Goal: Register for event/course

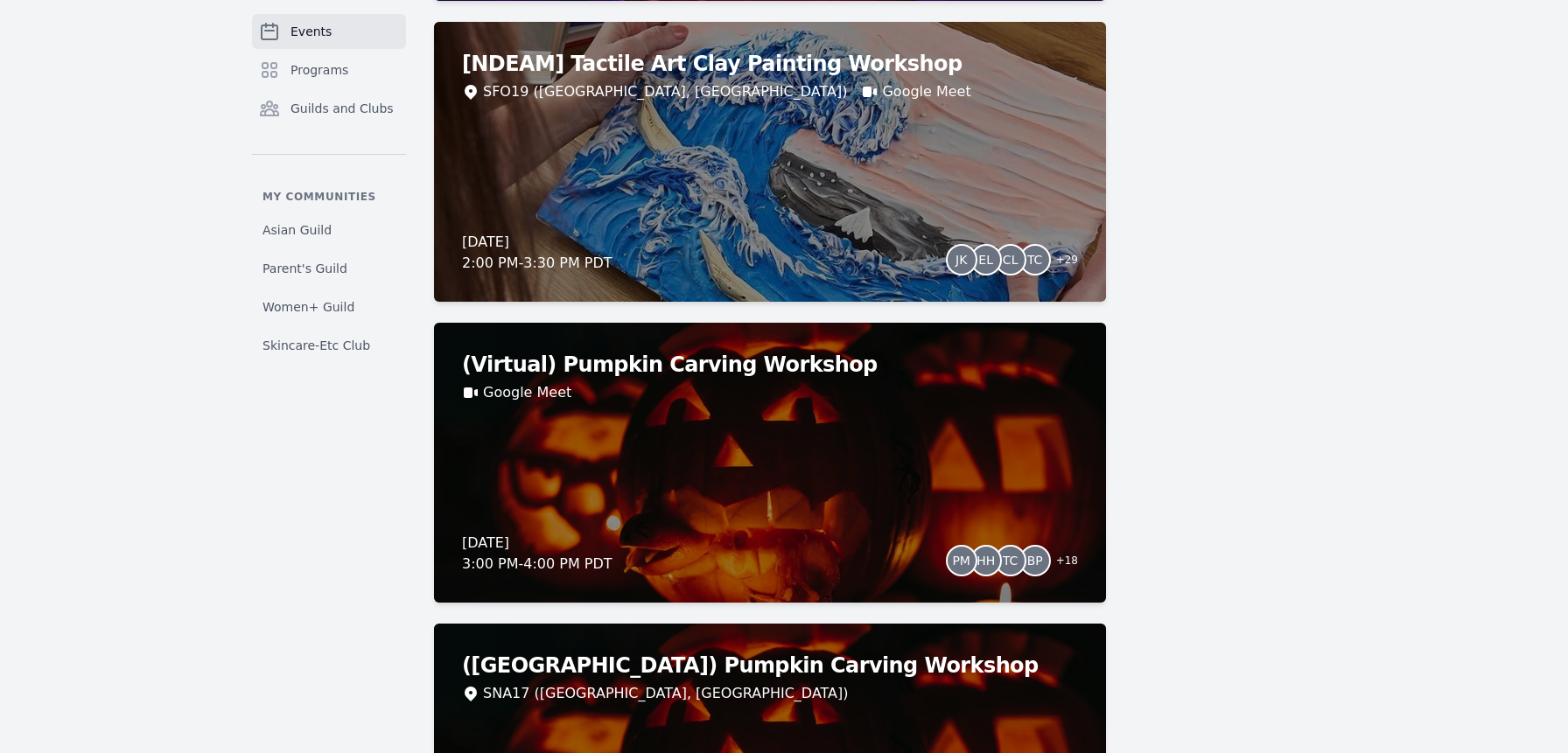
scroll to position [5011, 0]
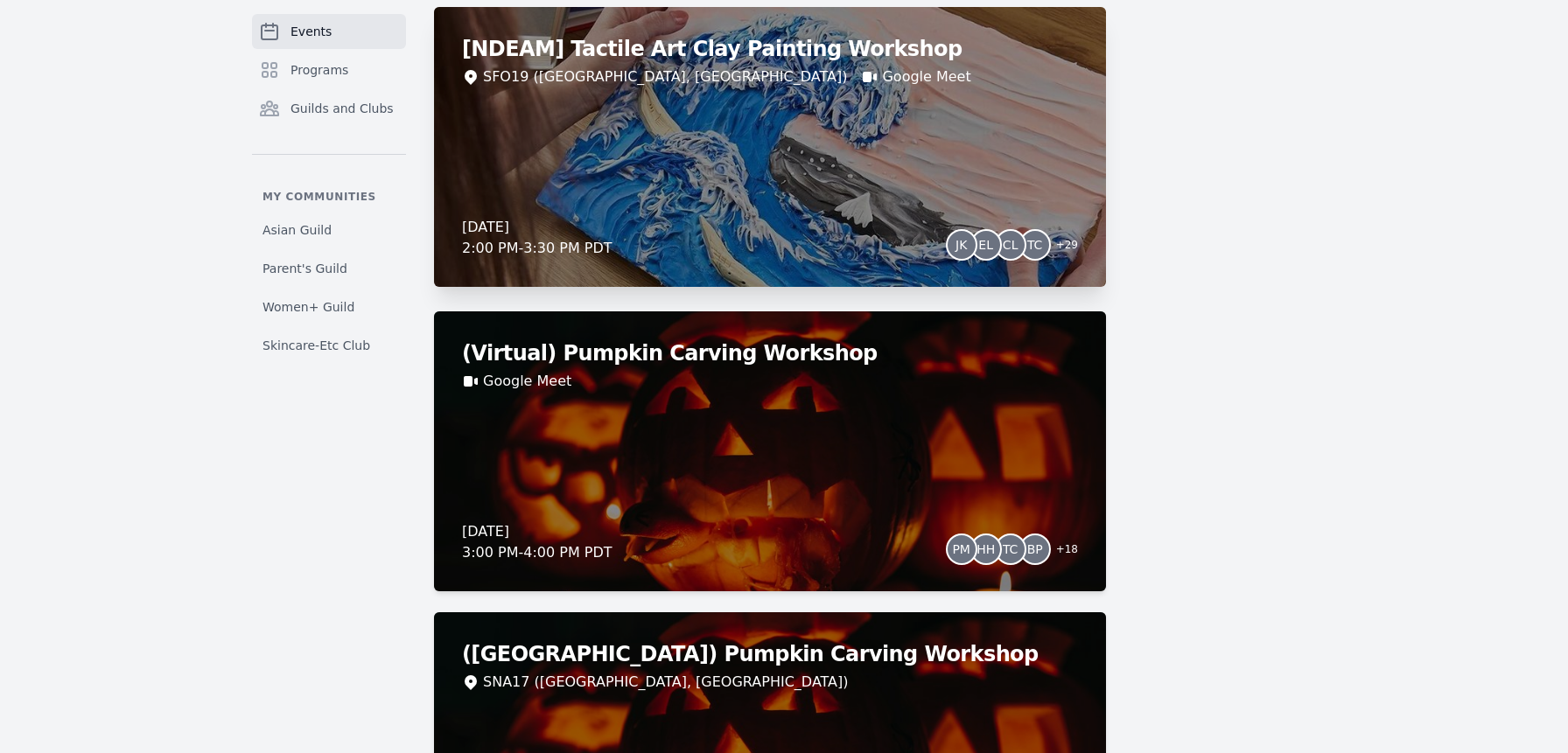
click at [717, 221] on div "Thursday, October 23, 2025 2:00 PM - 3:30 PM PDT JK EL CL TC + 29" at bounding box center [770, 237] width 616 height 42
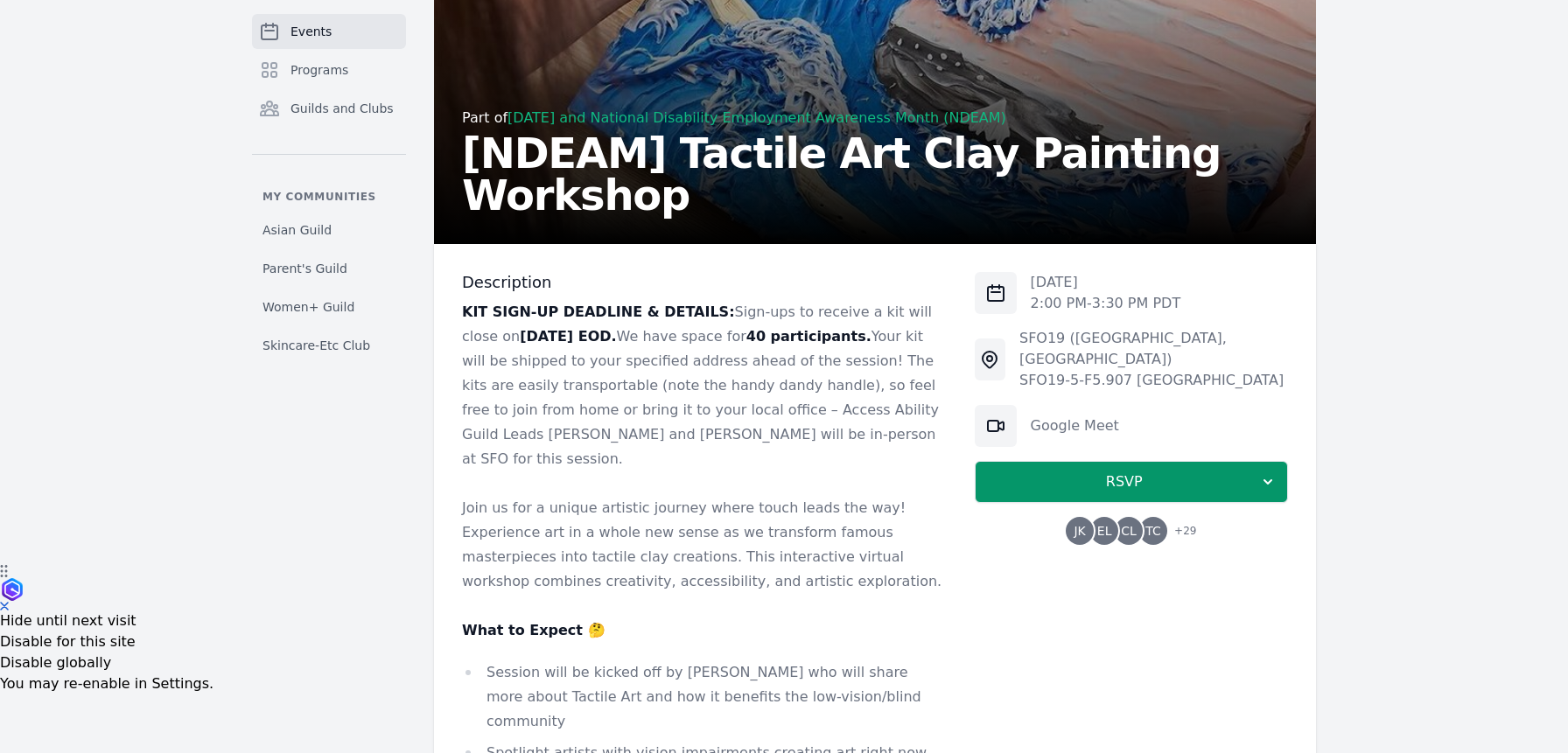
scroll to position [185, 0]
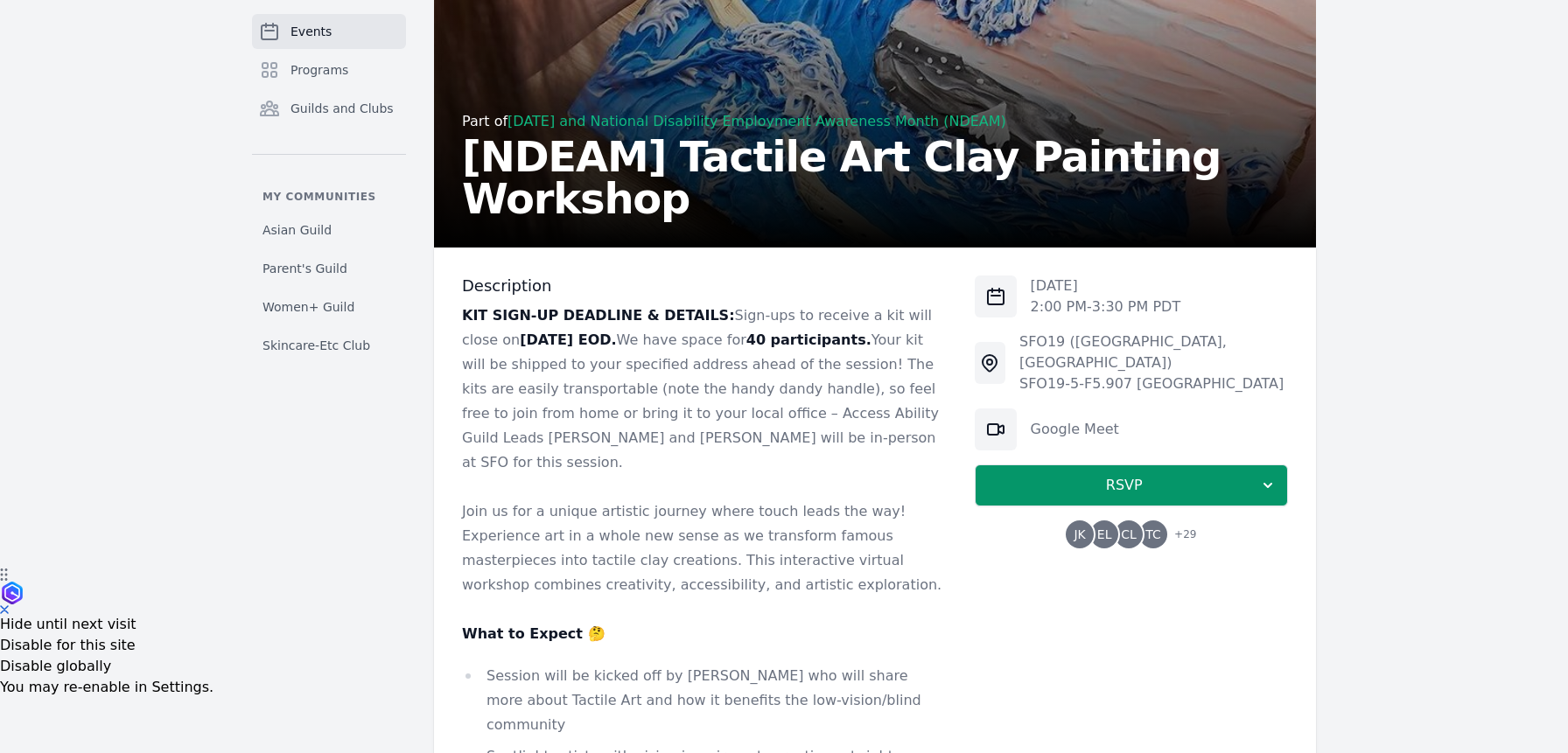
click at [1143, 520] on span "TC" at bounding box center [1153, 535] width 28 height 28
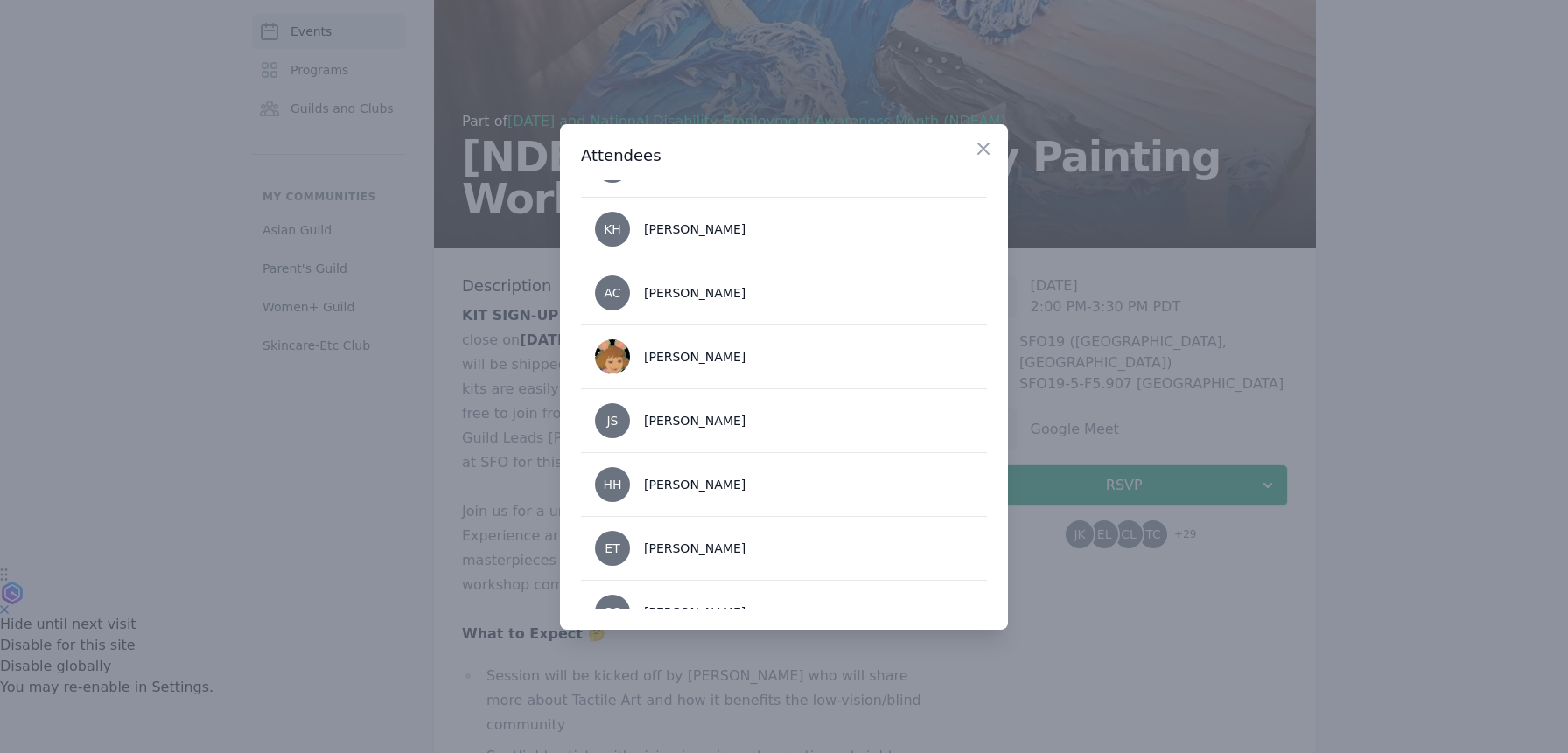
scroll to position [1679, 0]
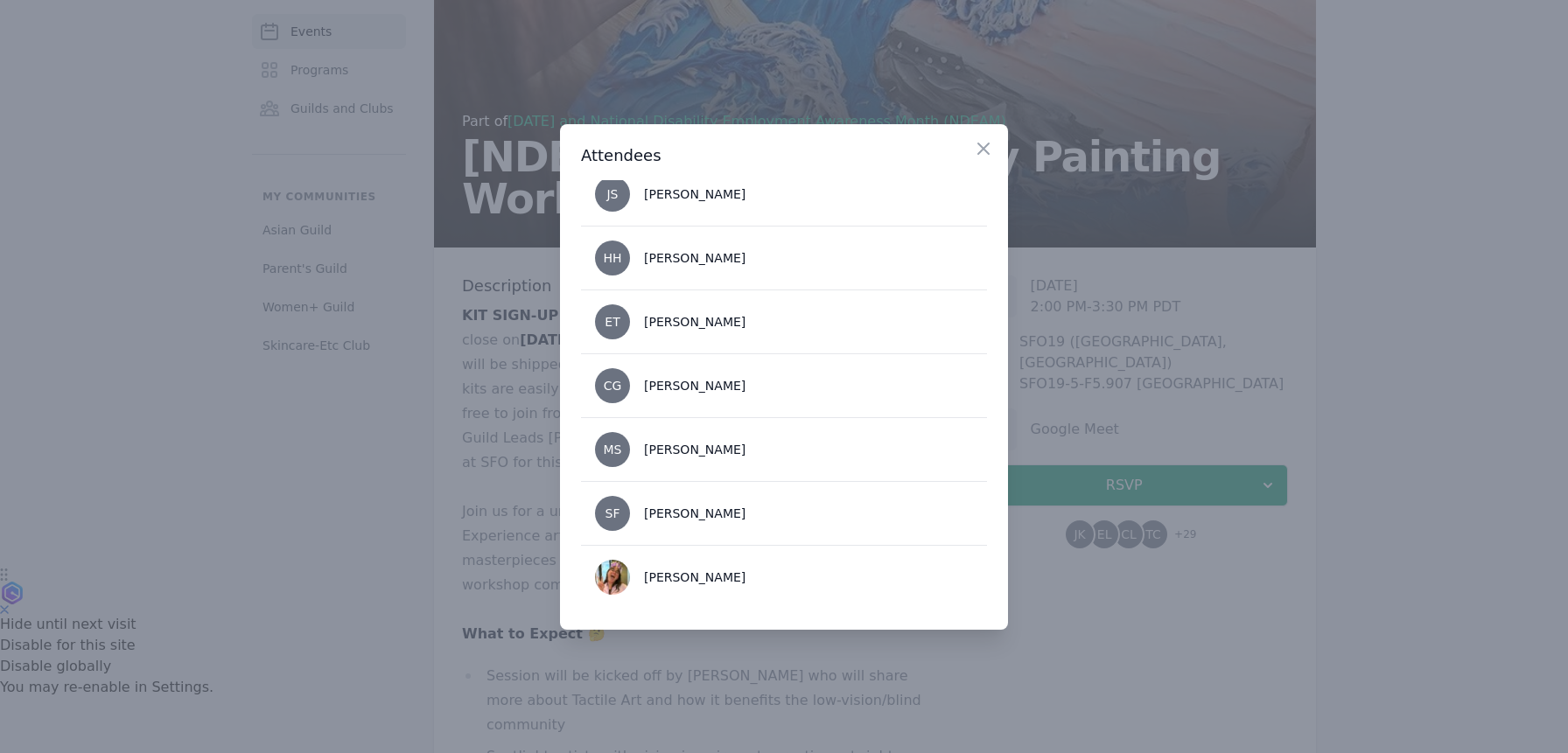
click at [1279, 580] on div at bounding box center [784, 376] width 1568 height 753
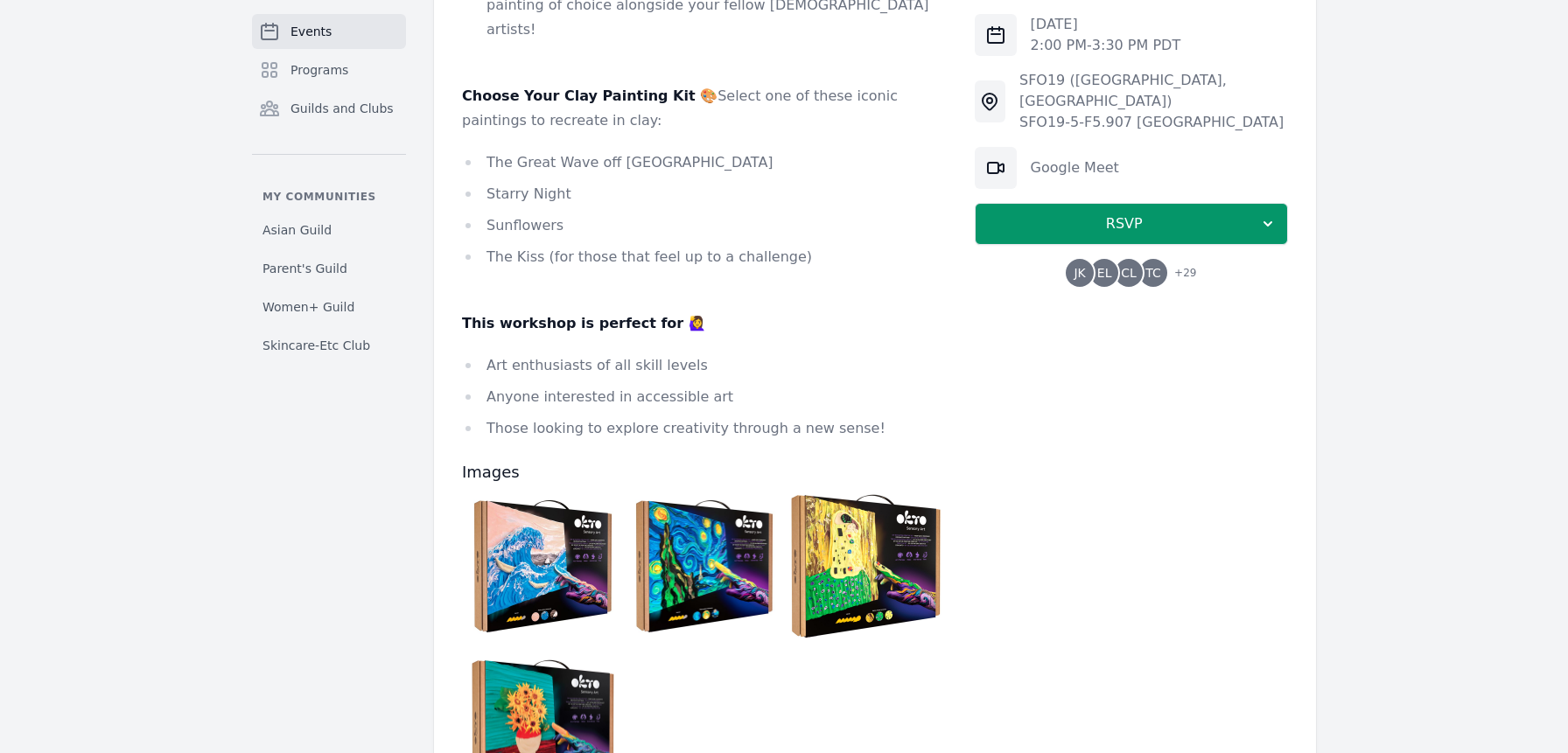
scroll to position [1026, 0]
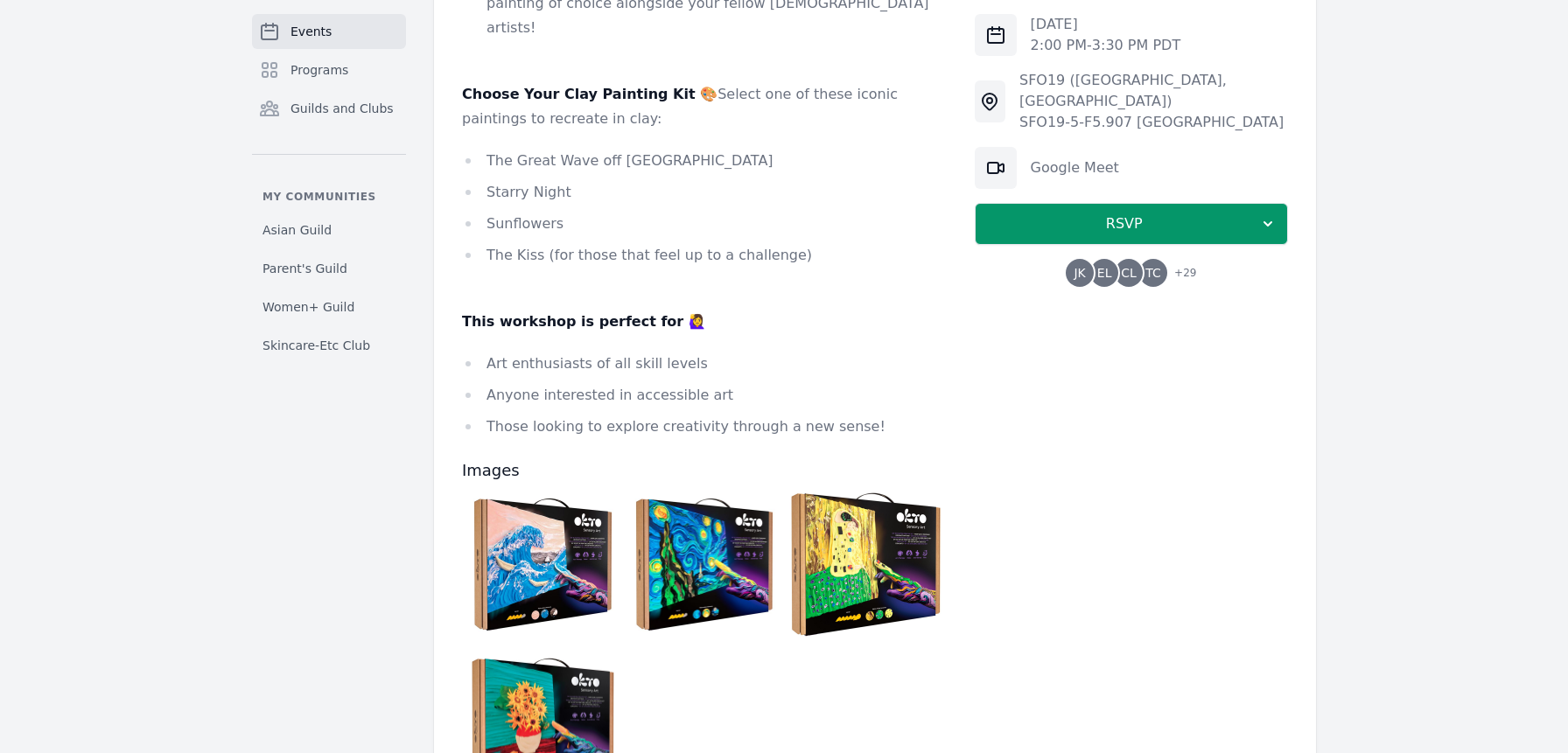
click at [525, 496] on img at bounding box center [542, 565] width 153 height 153
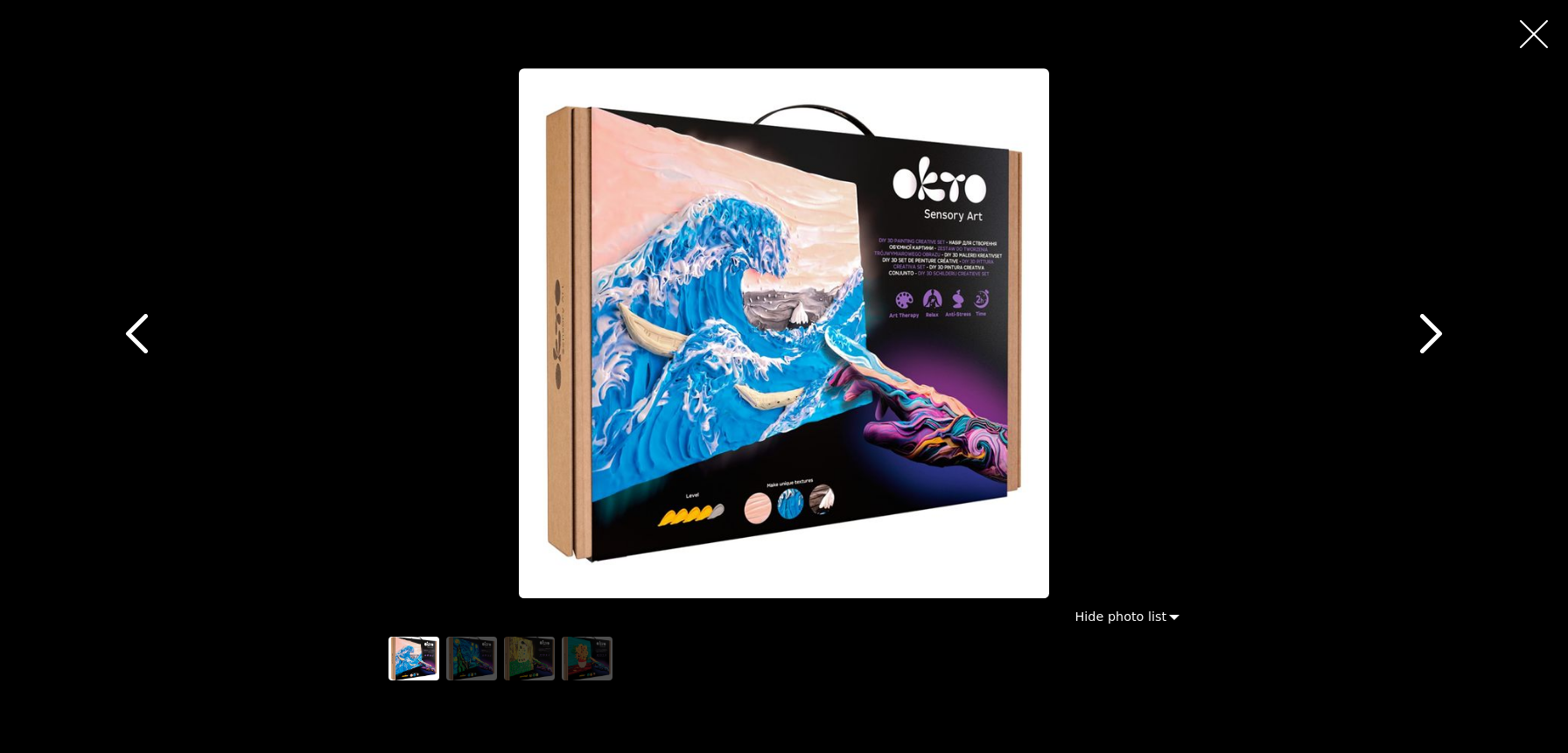
scroll to position [1027, 0]
click at [1448, 329] on icon "button" at bounding box center [1431, 334] width 39 height 39
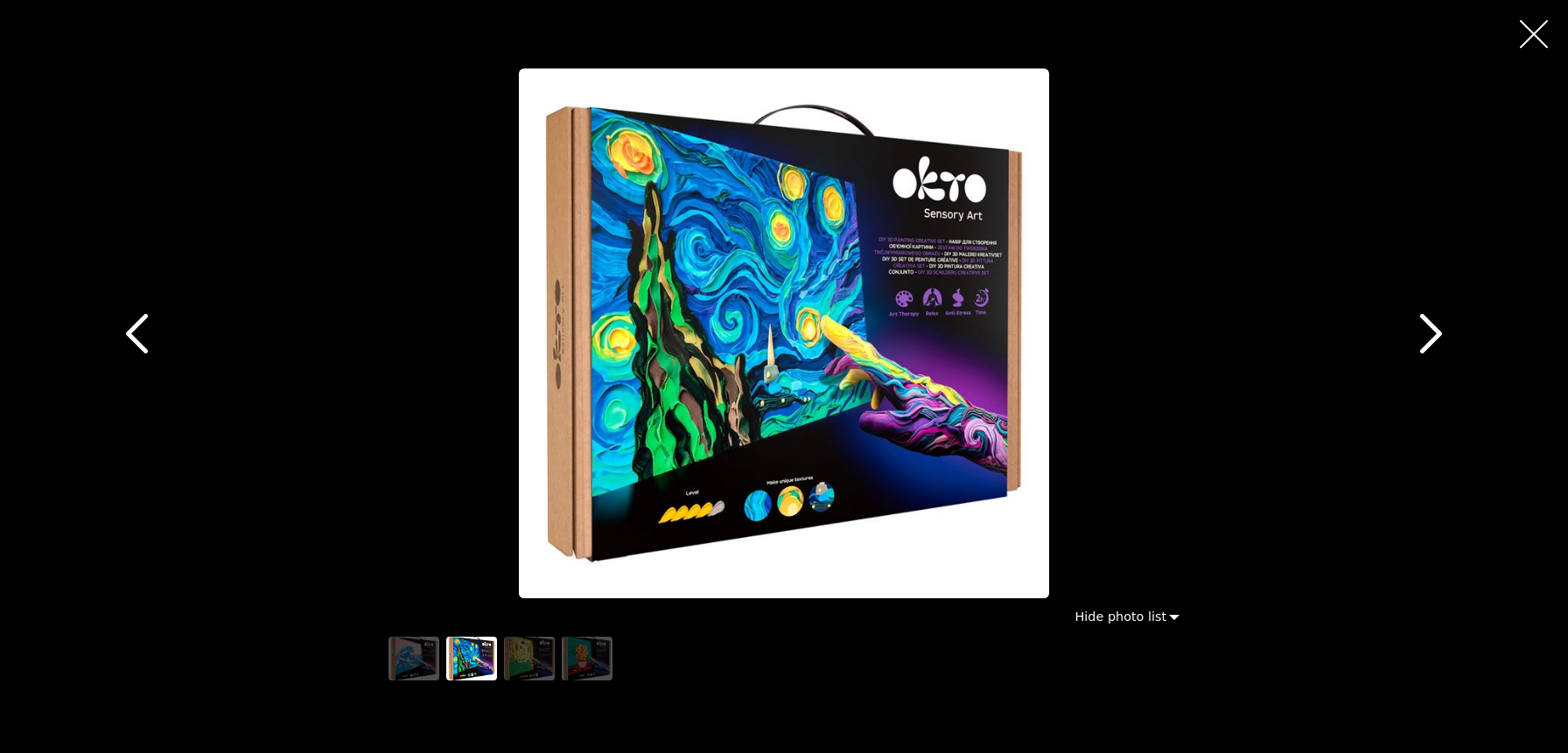
click at [1448, 329] on icon "button" at bounding box center [1431, 334] width 39 height 39
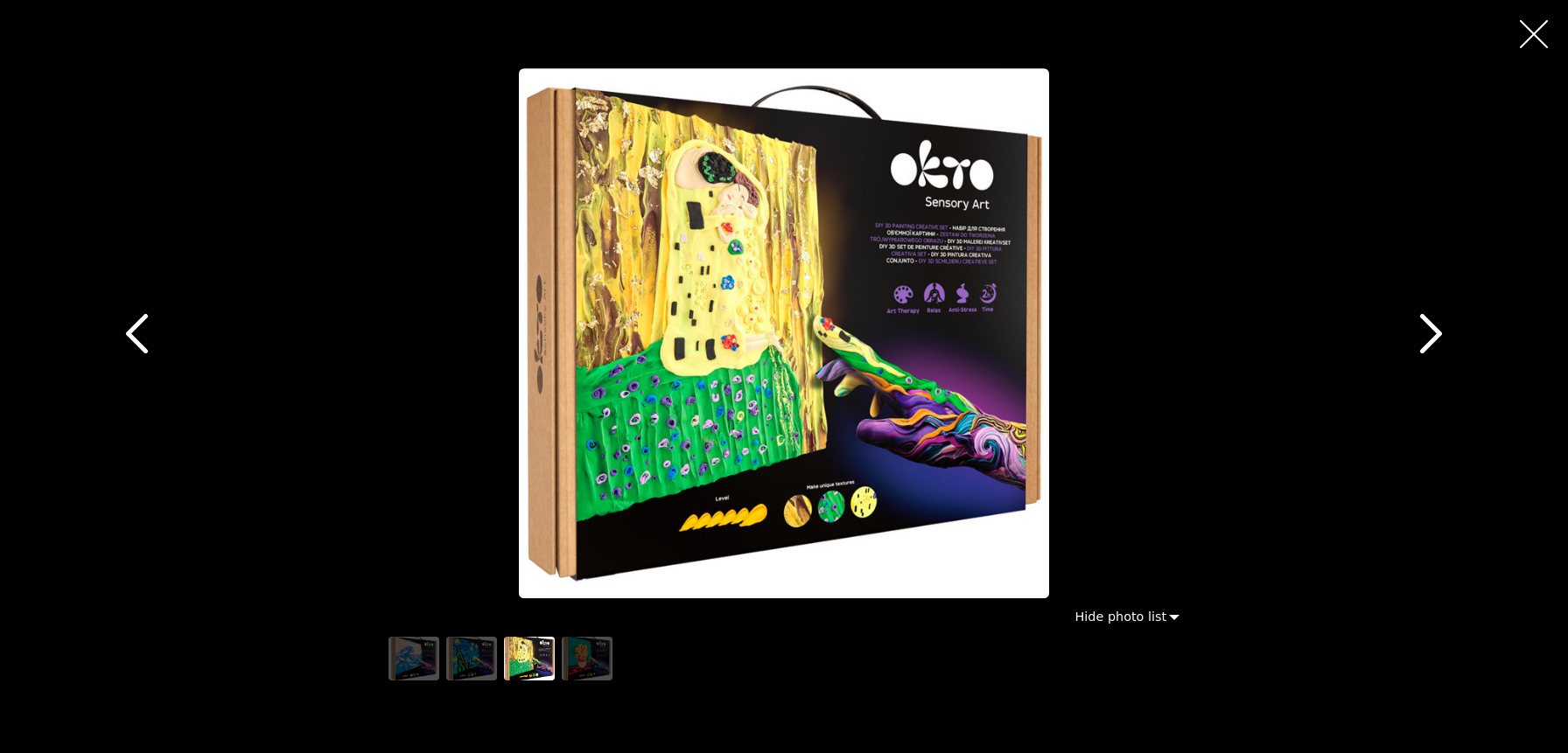
click at [1448, 329] on icon "button" at bounding box center [1431, 334] width 39 height 39
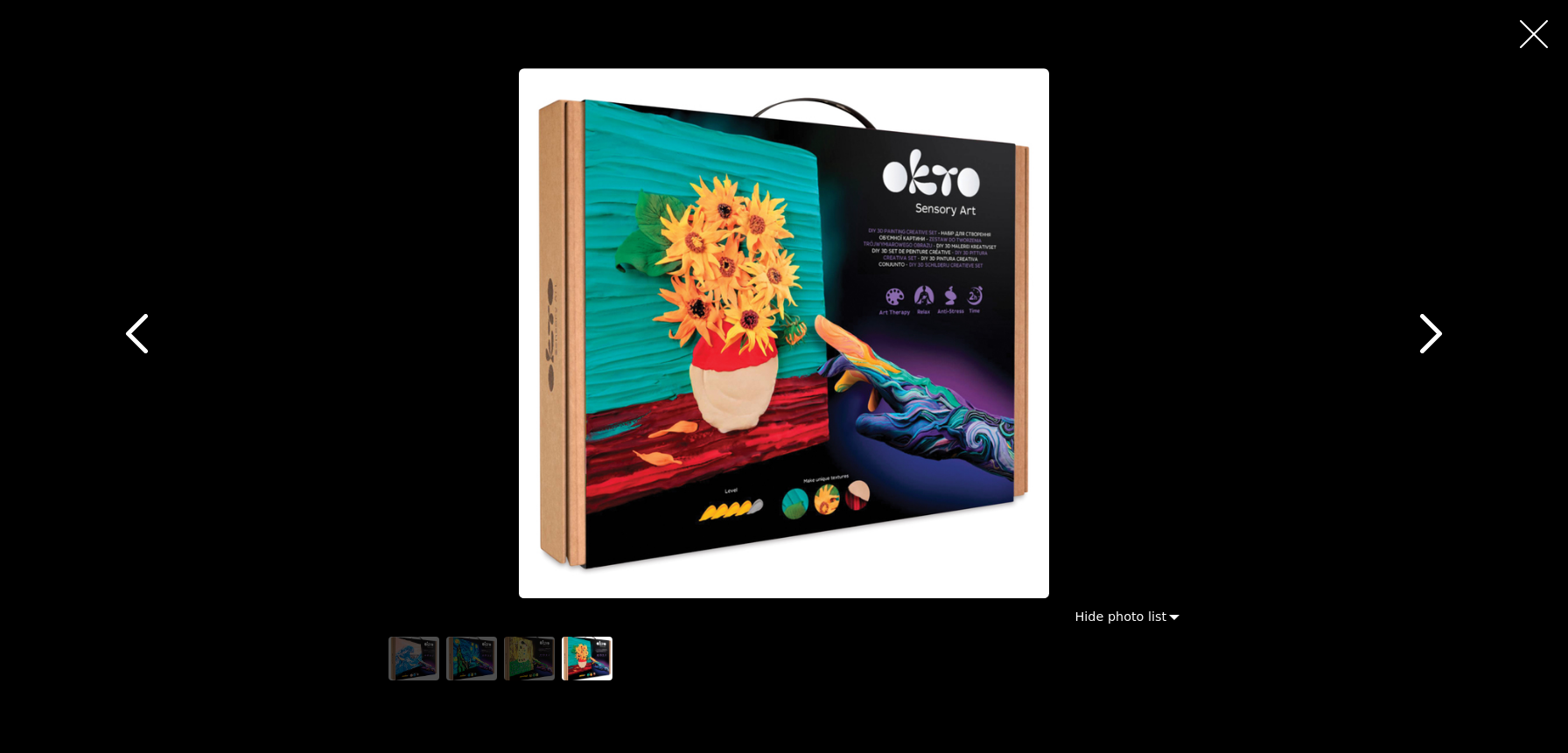
click at [1448, 329] on icon "button" at bounding box center [1431, 334] width 39 height 39
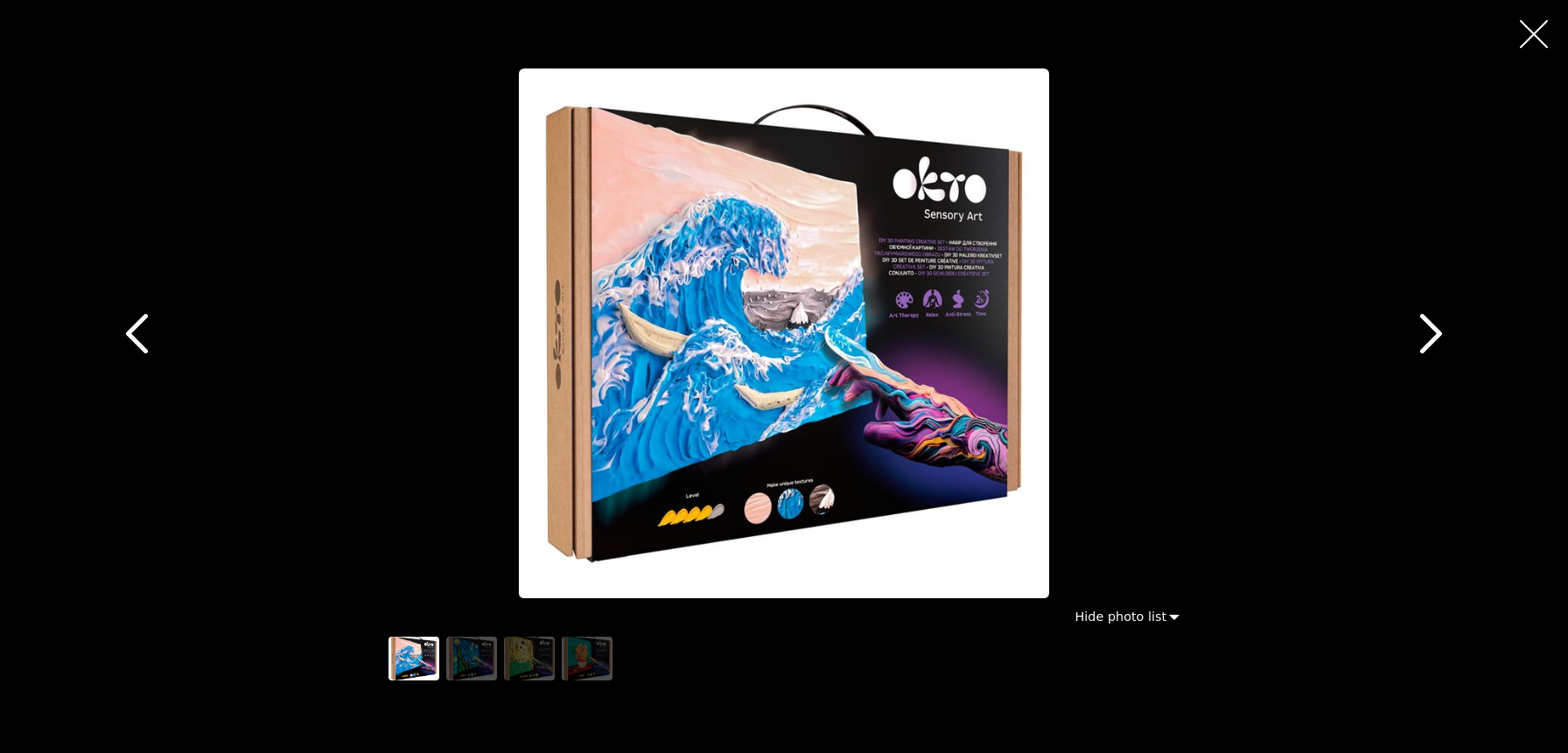
click at [1426, 329] on icon "button" at bounding box center [1431, 334] width 39 height 39
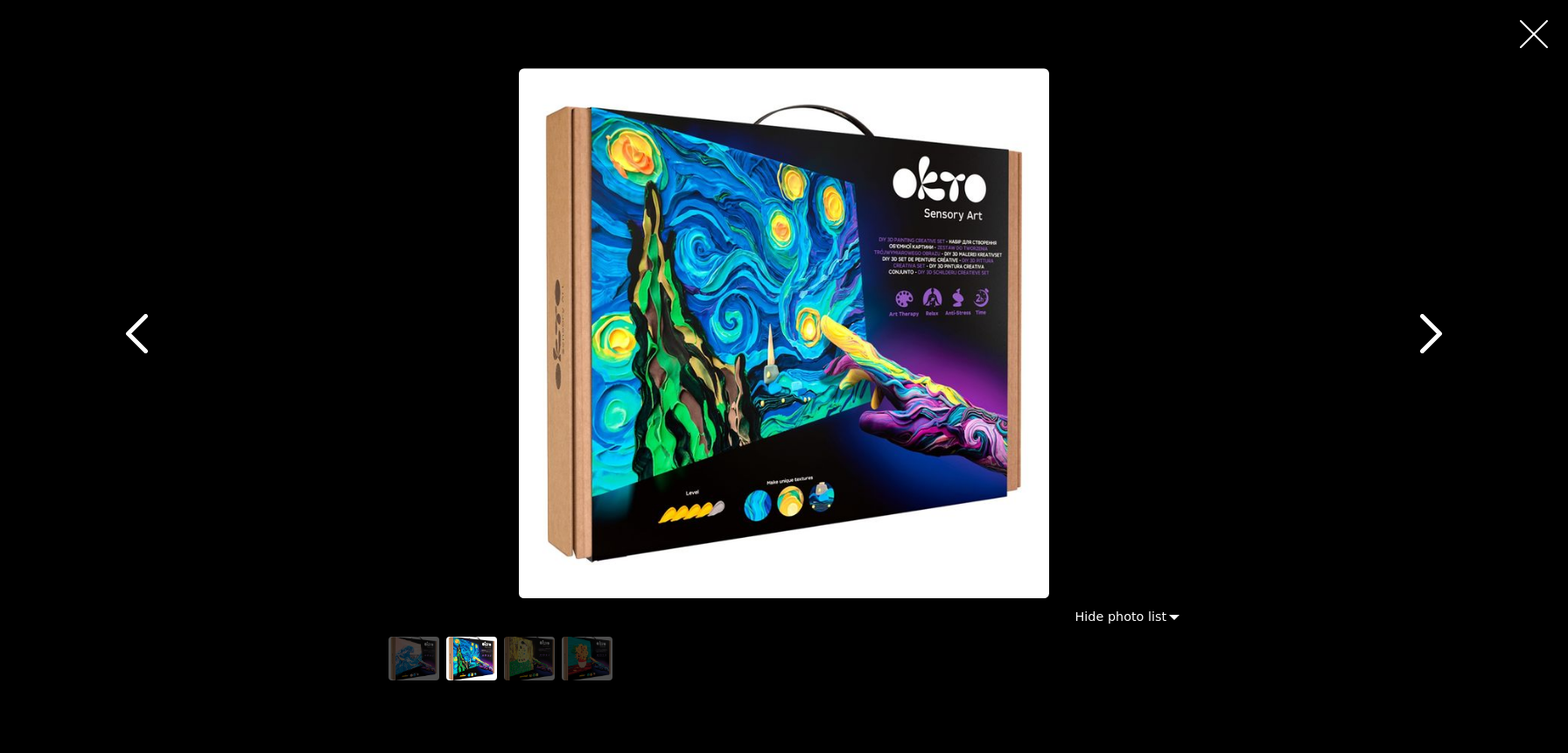
click at [329, 203] on div at bounding box center [784, 334] width 1568 height 530
click at [1536, 44] on icon "button" at bounding box center [1534, 34] width 28 height 28
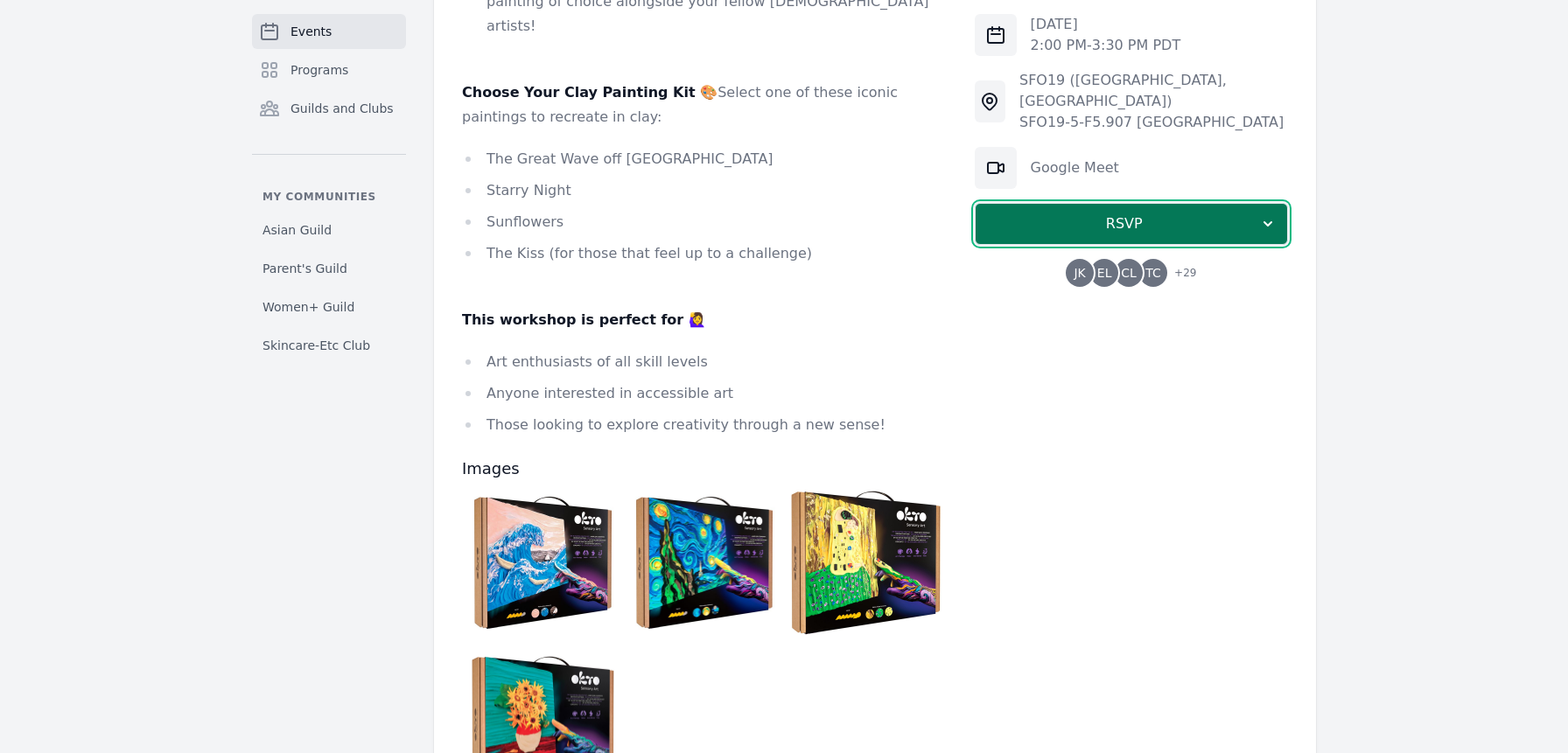
click at [1136, 214] on span "RSVP" at bounding box center [1123, 224] width 269 height 21
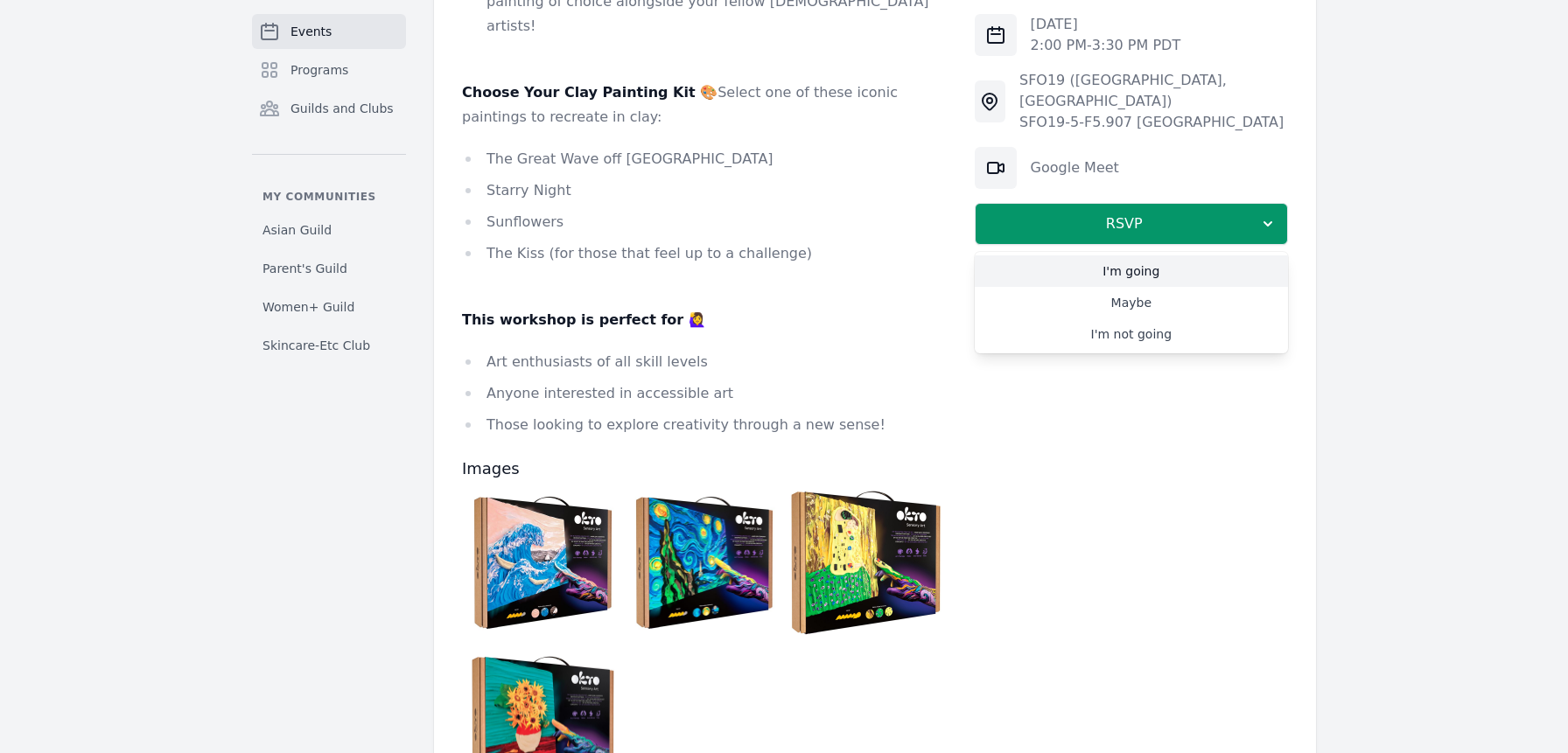
click at [1092, 255] on link "I'm going" at bounding box center [1131, 271] width 313 height 32
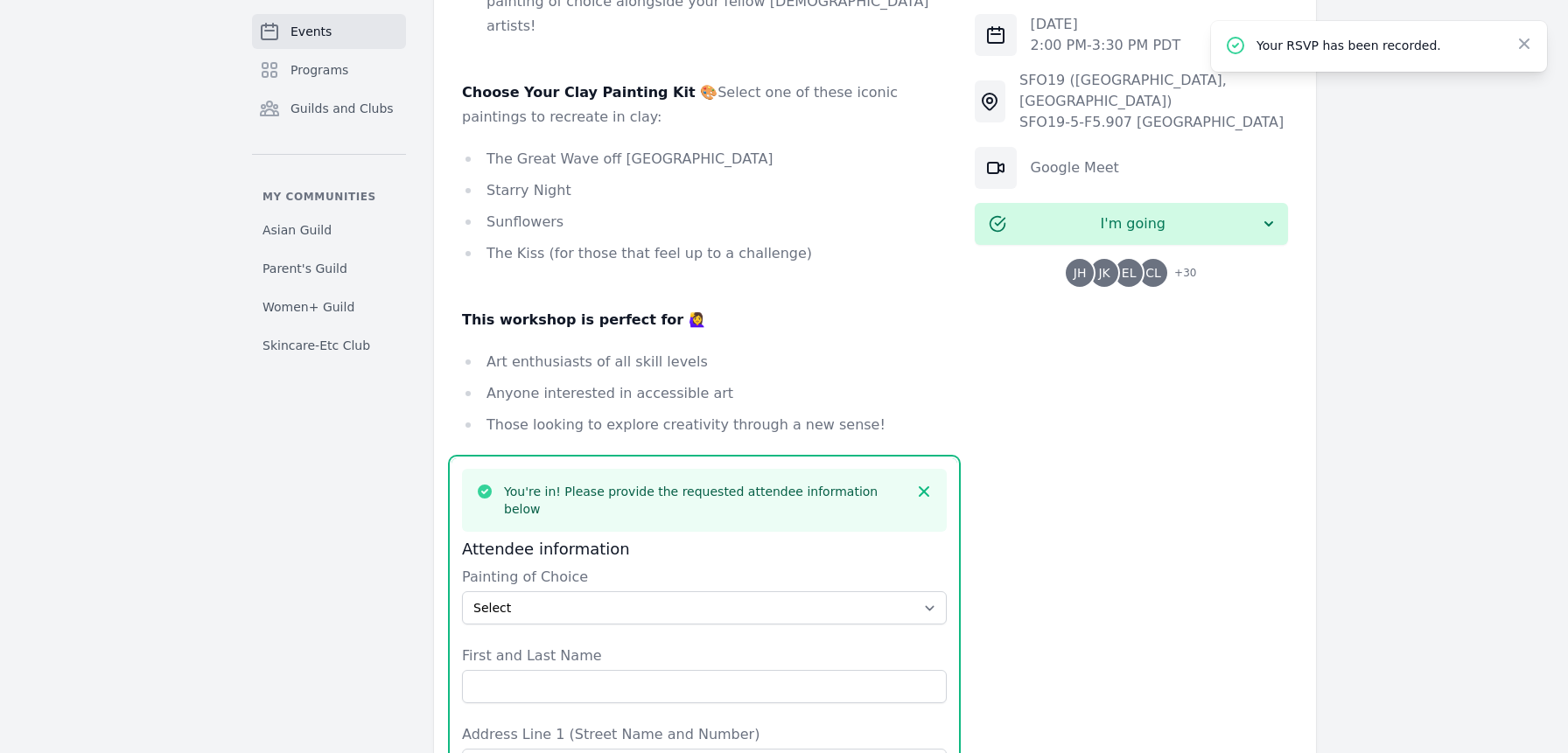
scroll to position [1412, 0]
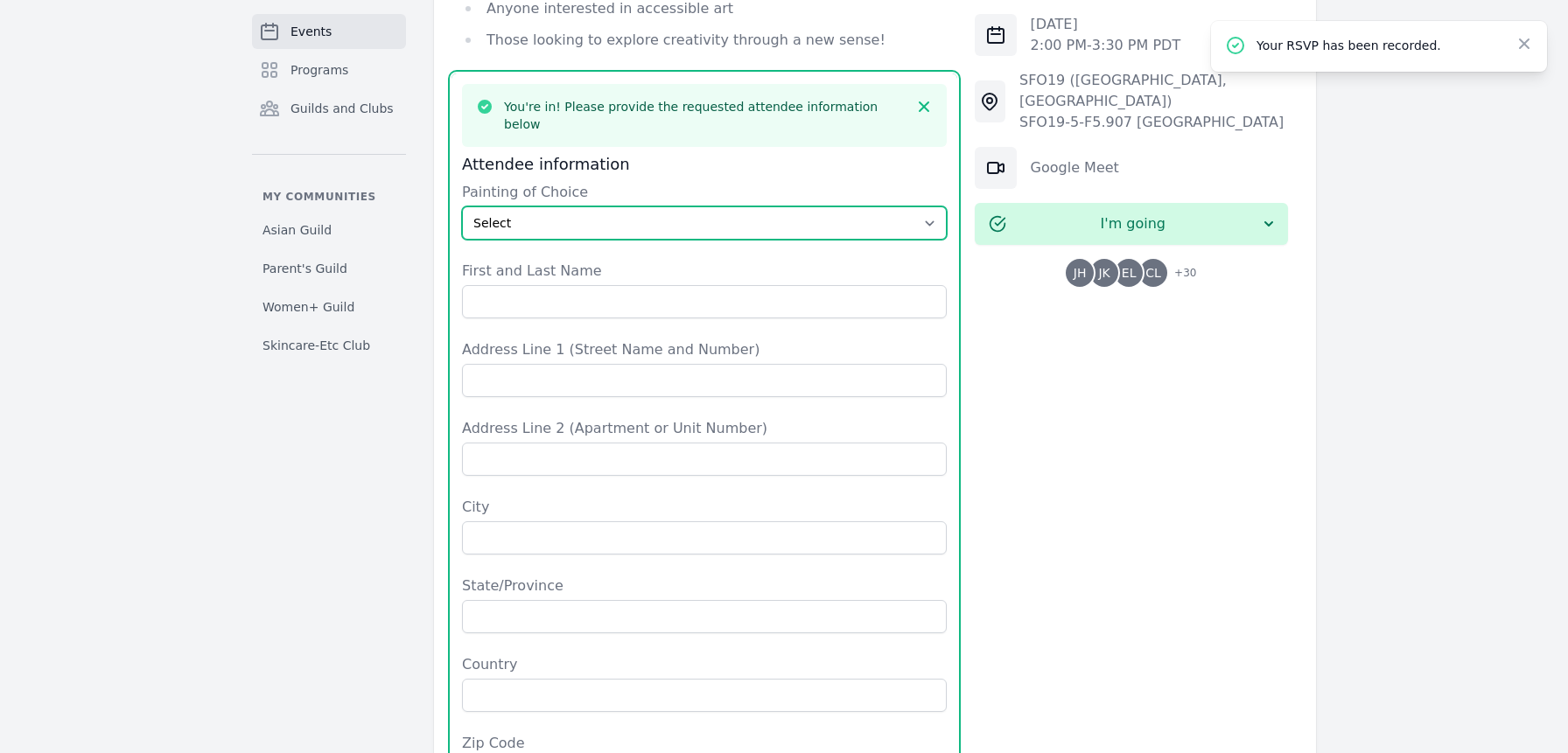
click at [581, 206] on select "Select The Great Wave off Kanagawa Starry Night Sunflowers The Kiss" at bounding box center [704, 222] width 485 height 33
select select "Starry Night"
click at [462, 206] on select "Select The Great Wave off Kanagawa Starry Night Sunflowers The Kiss" at bounding box center [704, 222] width 485 height 33
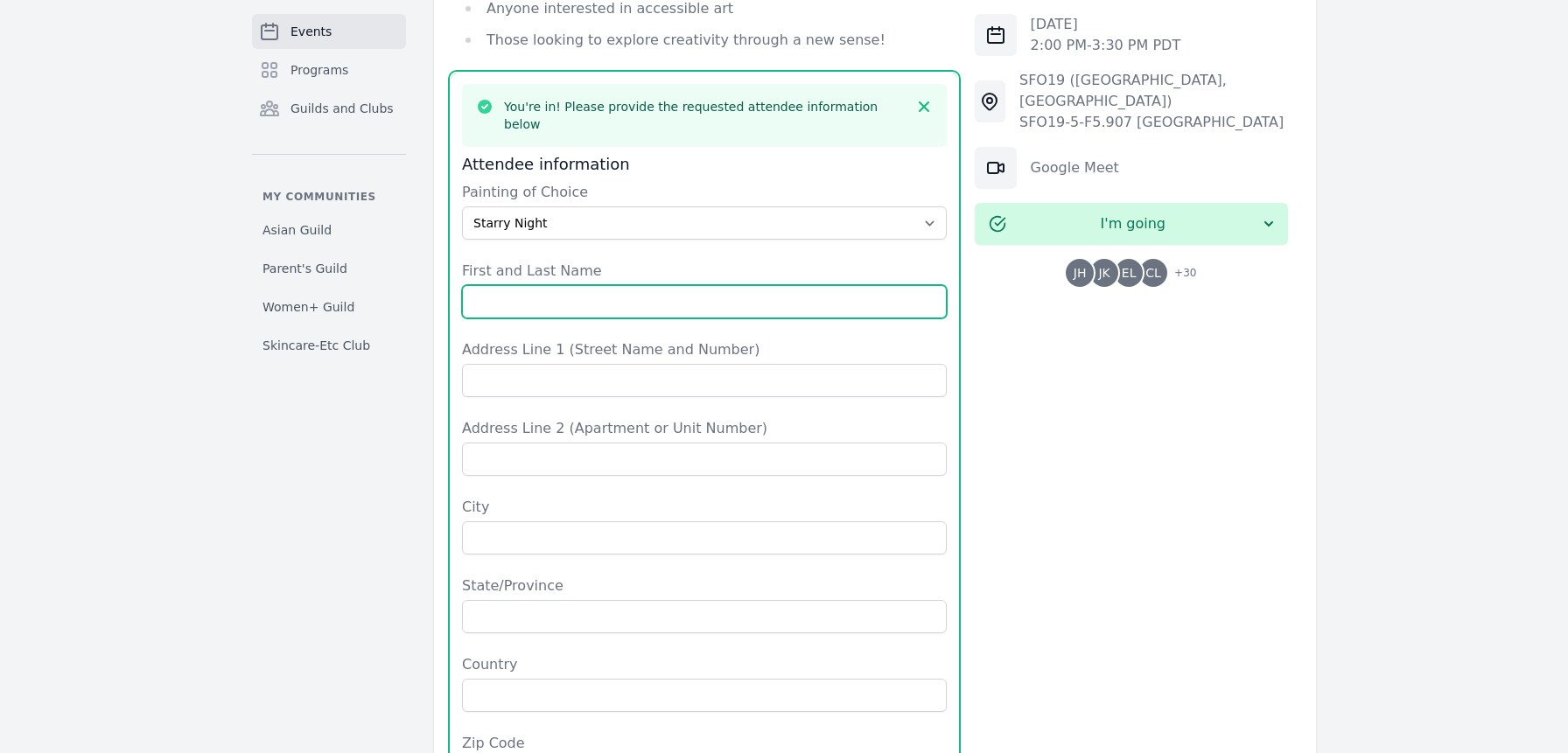
click at [545, 285] on input "First and Last Name" at bounding box center [704, 301] width 485 height 33
type input "Jenn Ha"
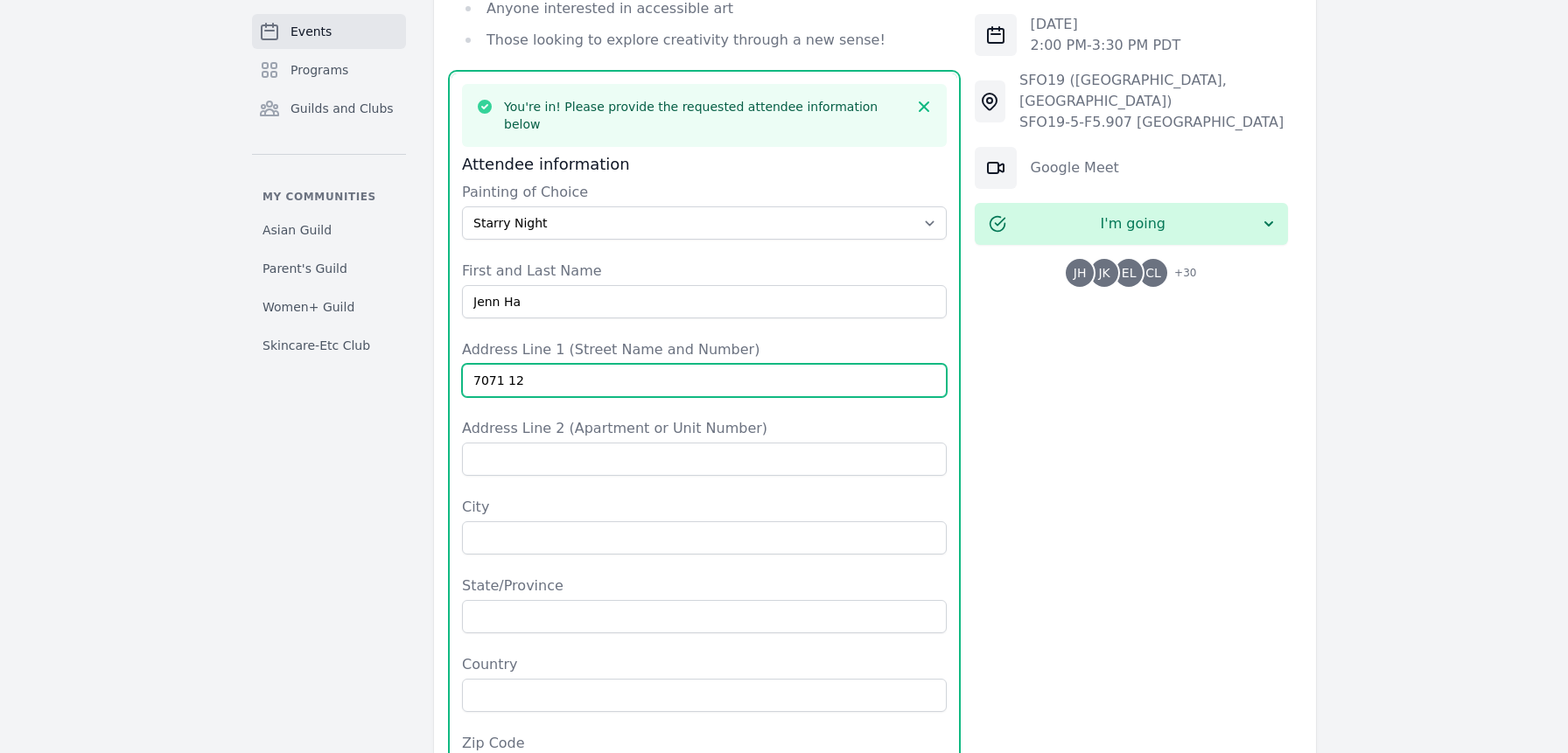
type input "7071 123rd Ave SE"
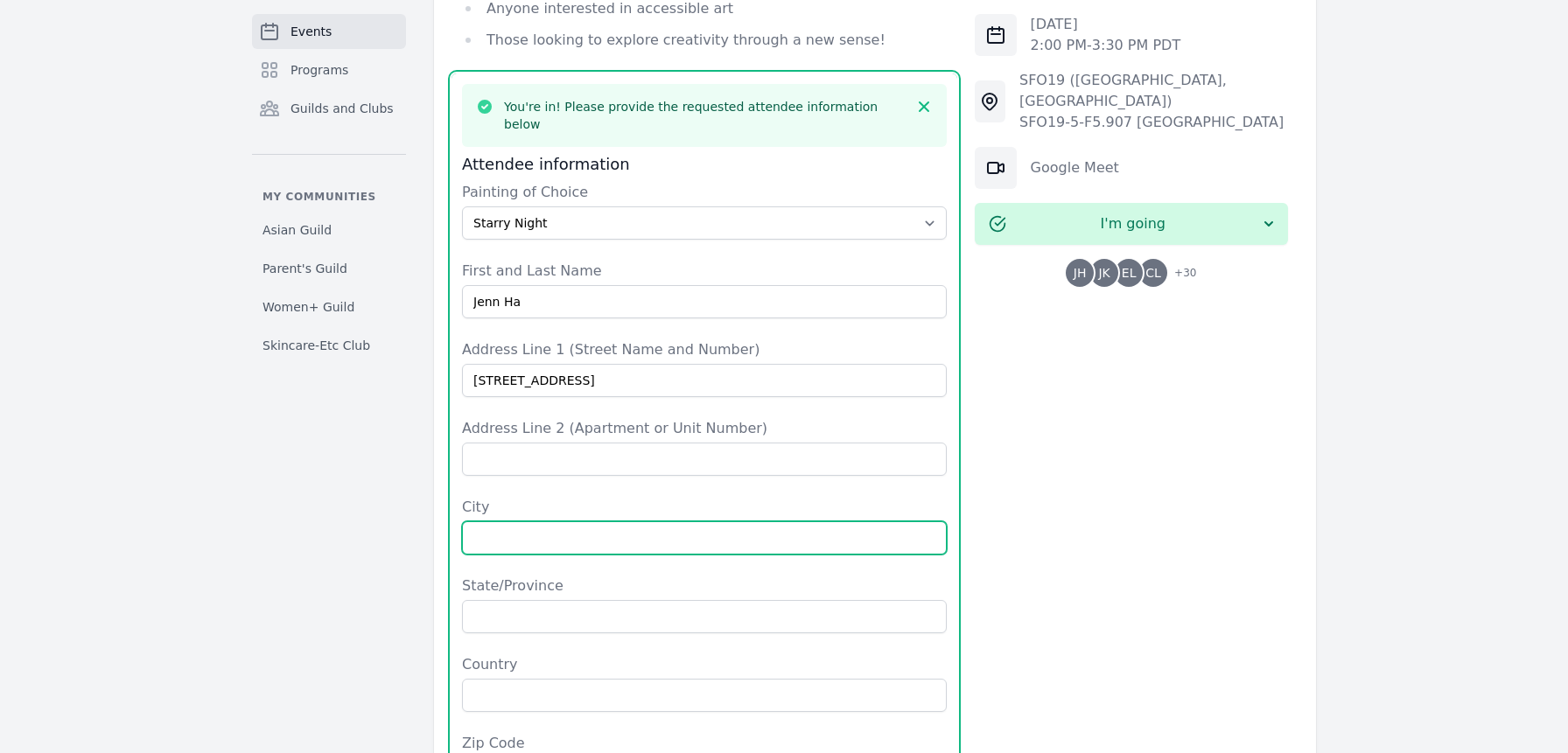
type input "Newcastle"
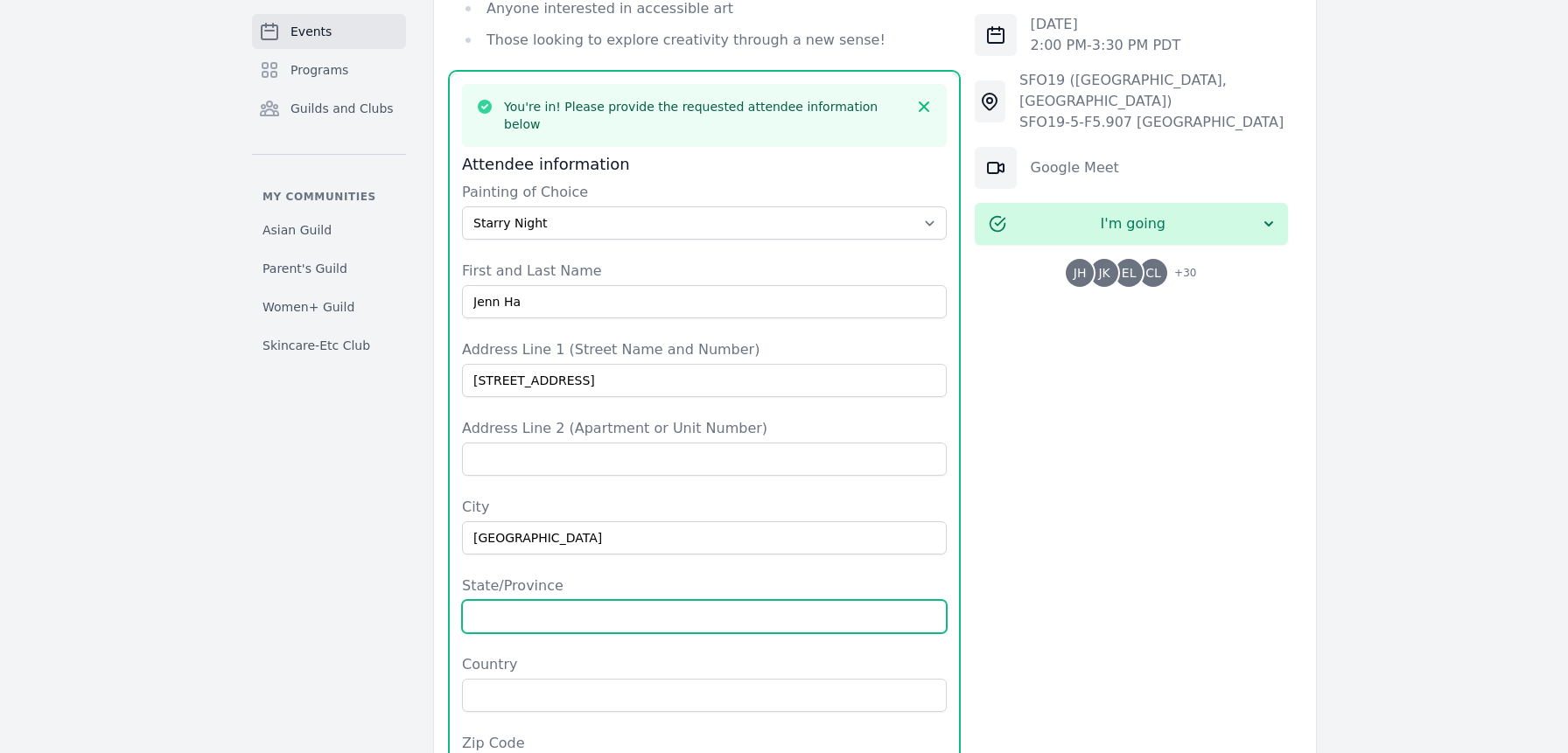
type input "WA"
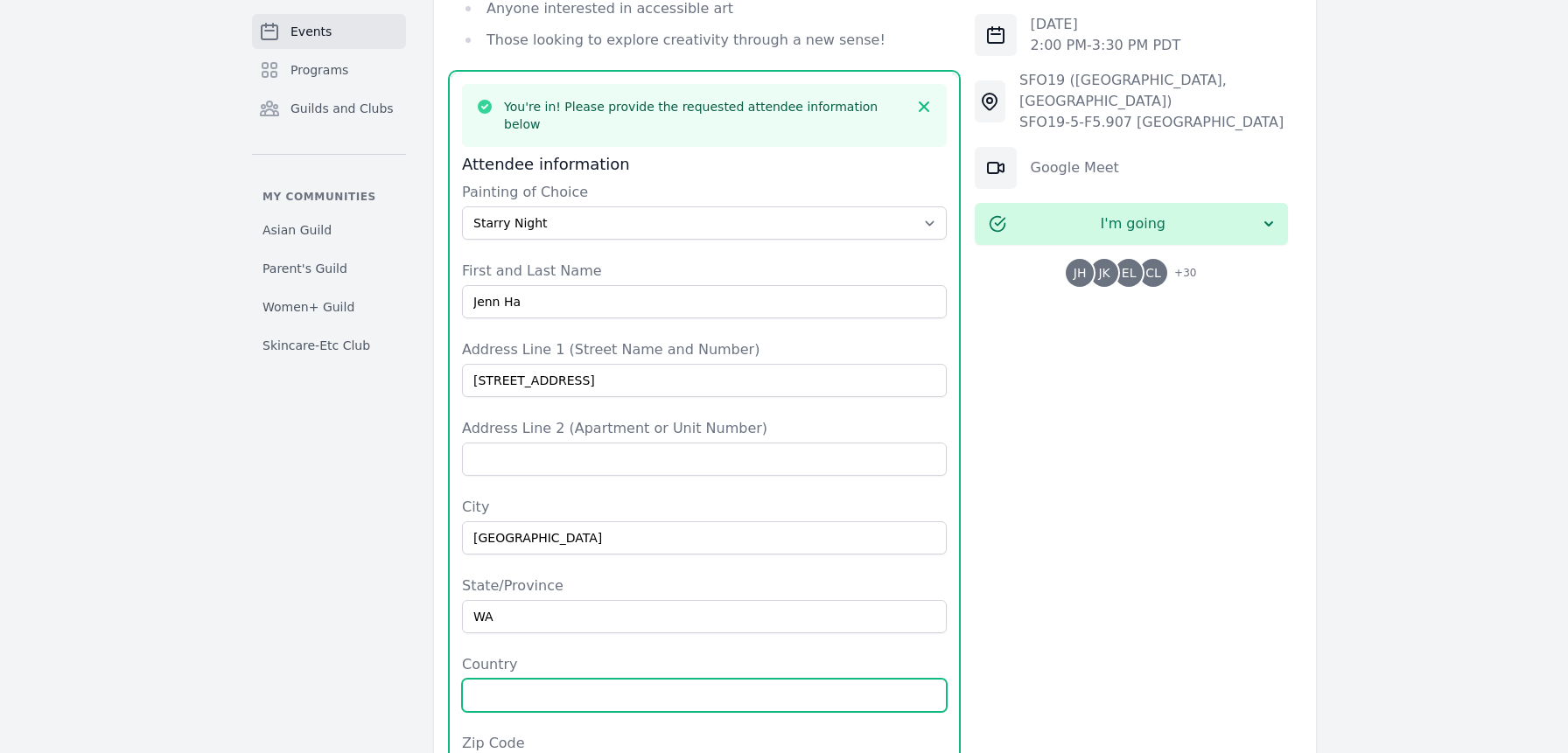
type input "United States"
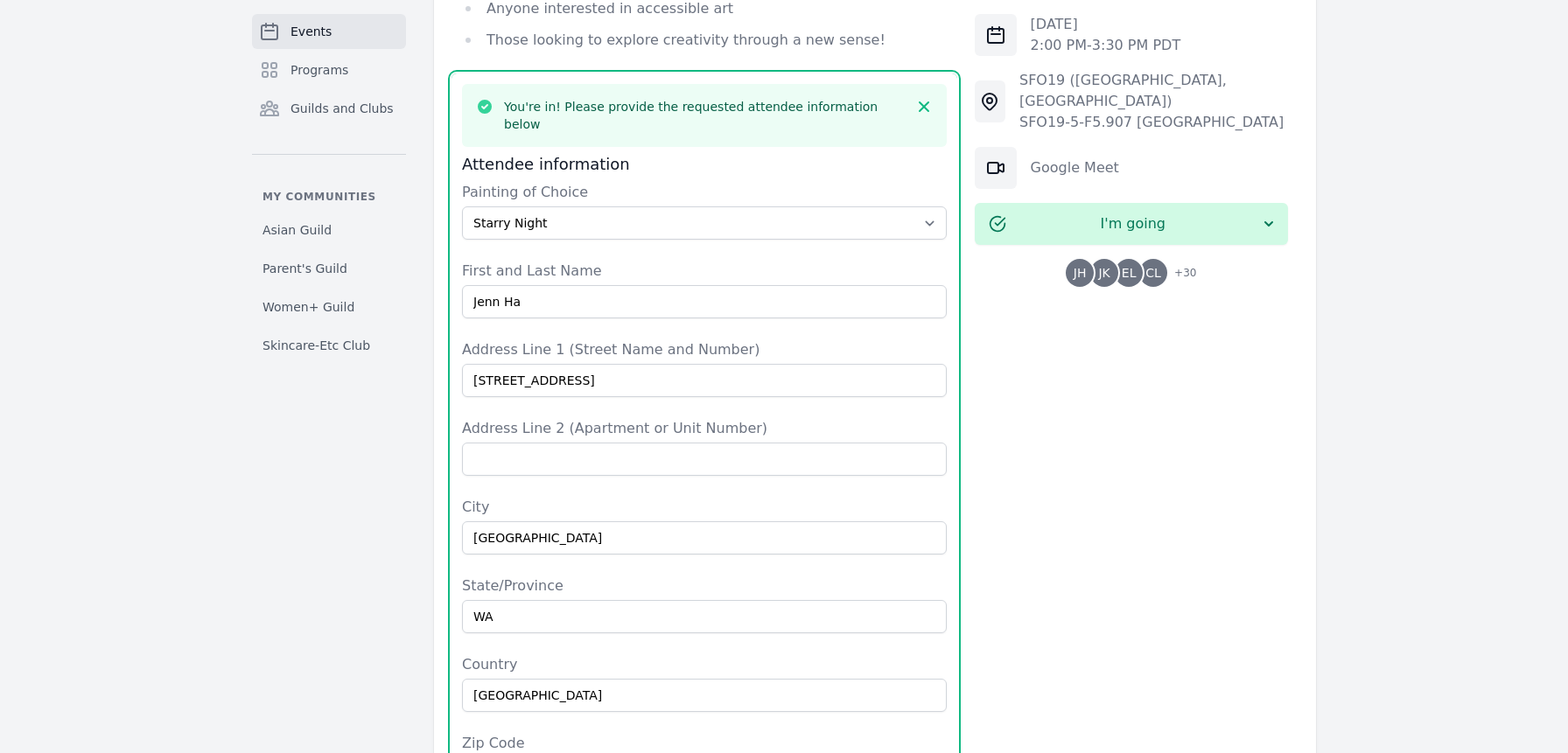
type input "98056"
type input "2173775246"
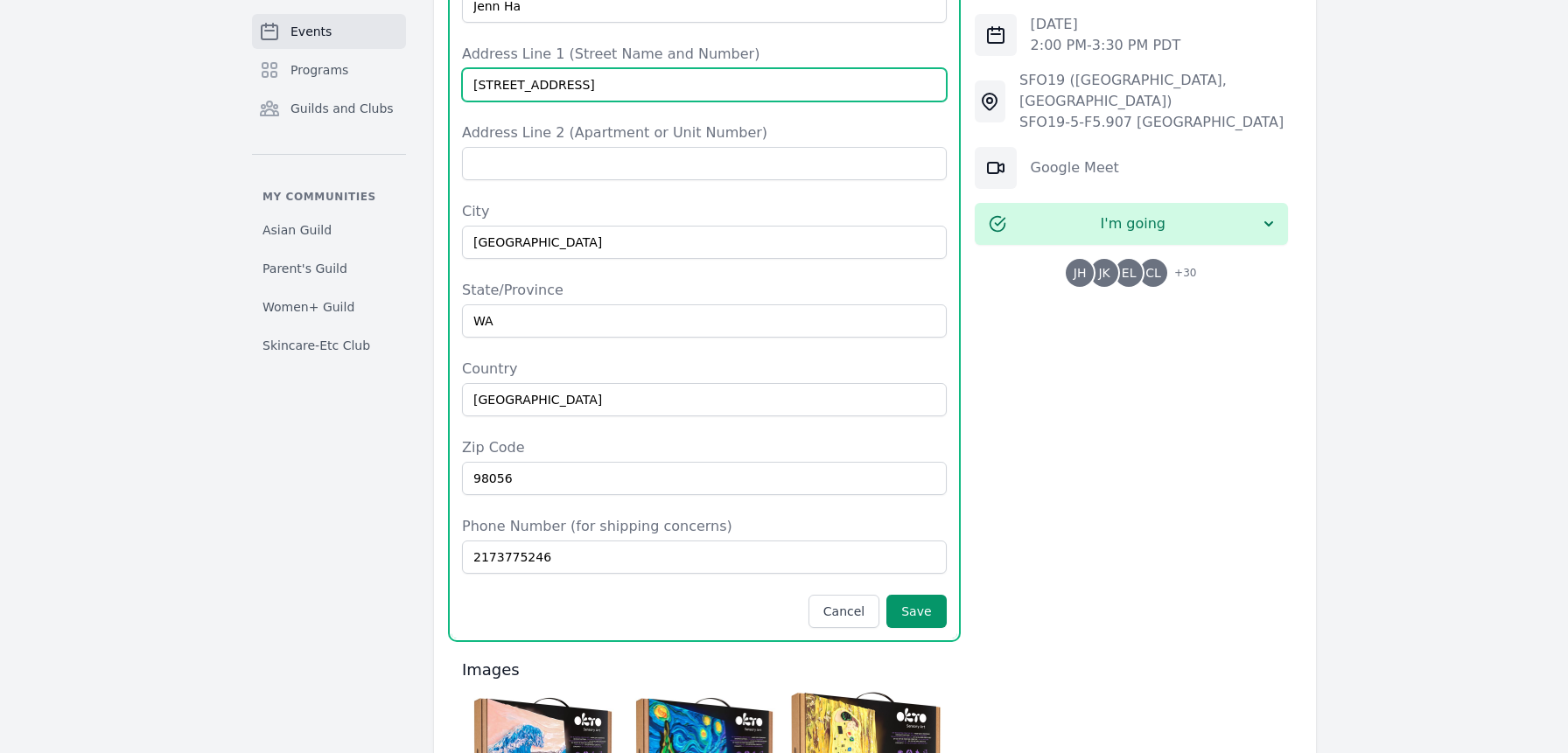
scroll to position [1714, 0]
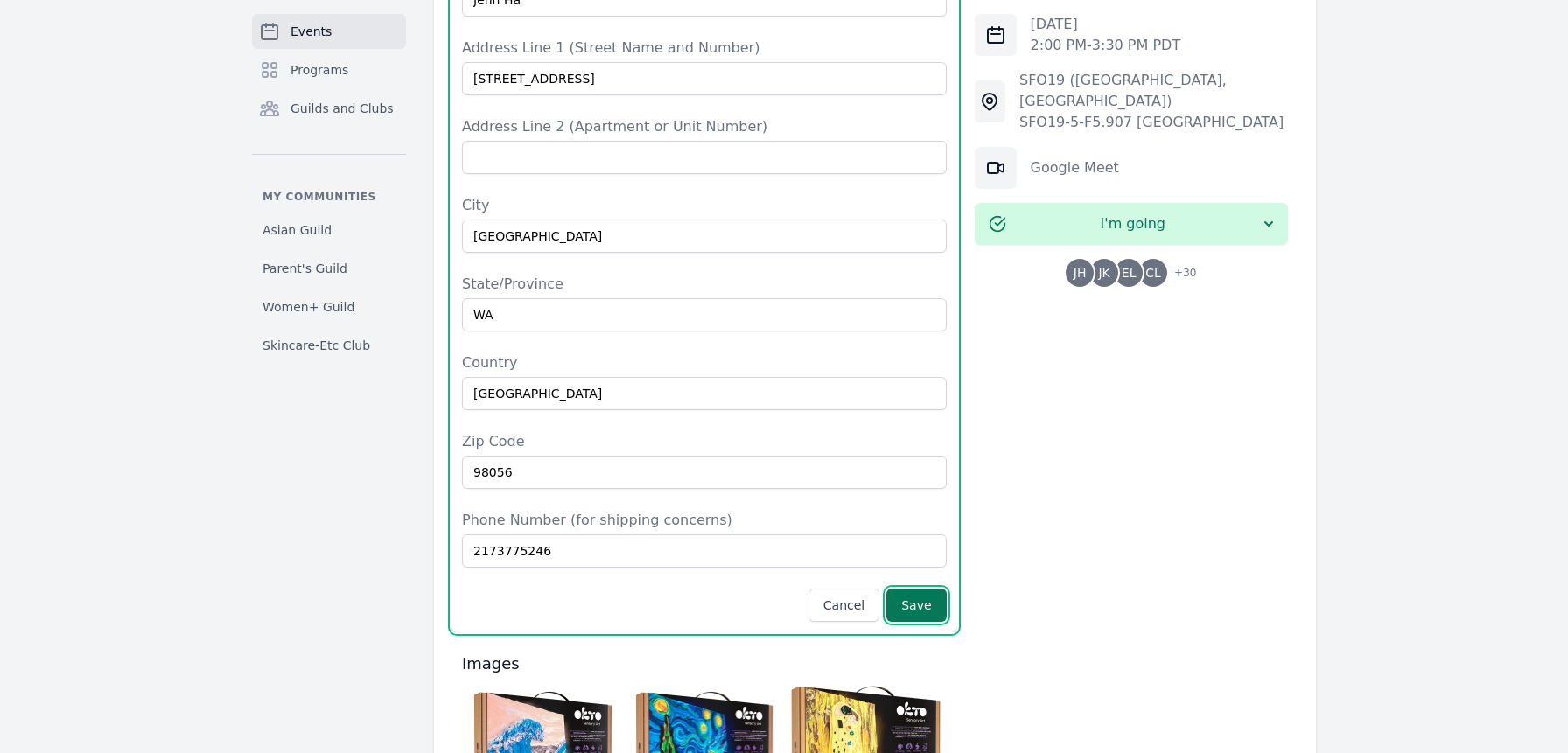
click at [935, 589] on button "Save" at bounding box center [915, 605] width 59 height 33
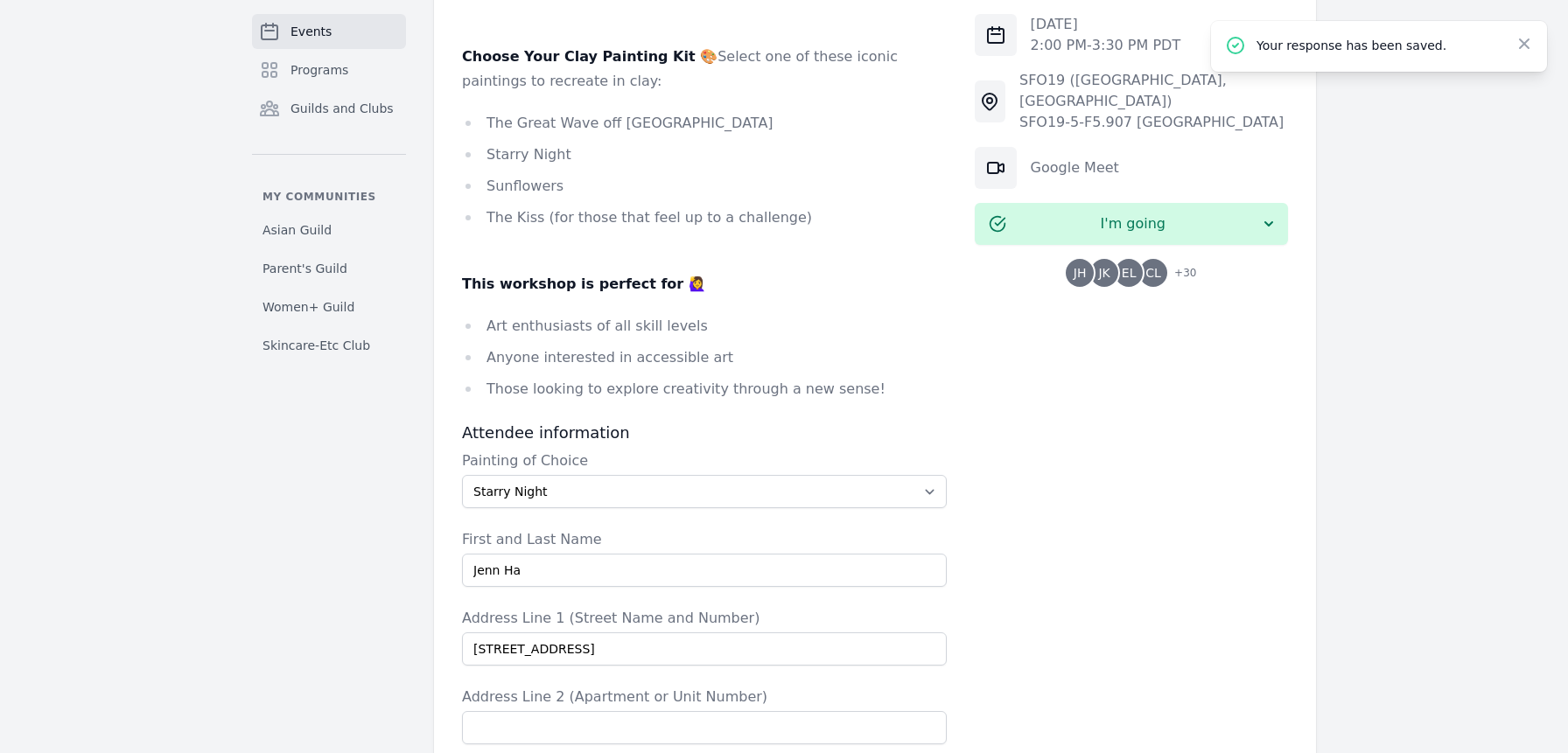
scroll to position [0, 0]
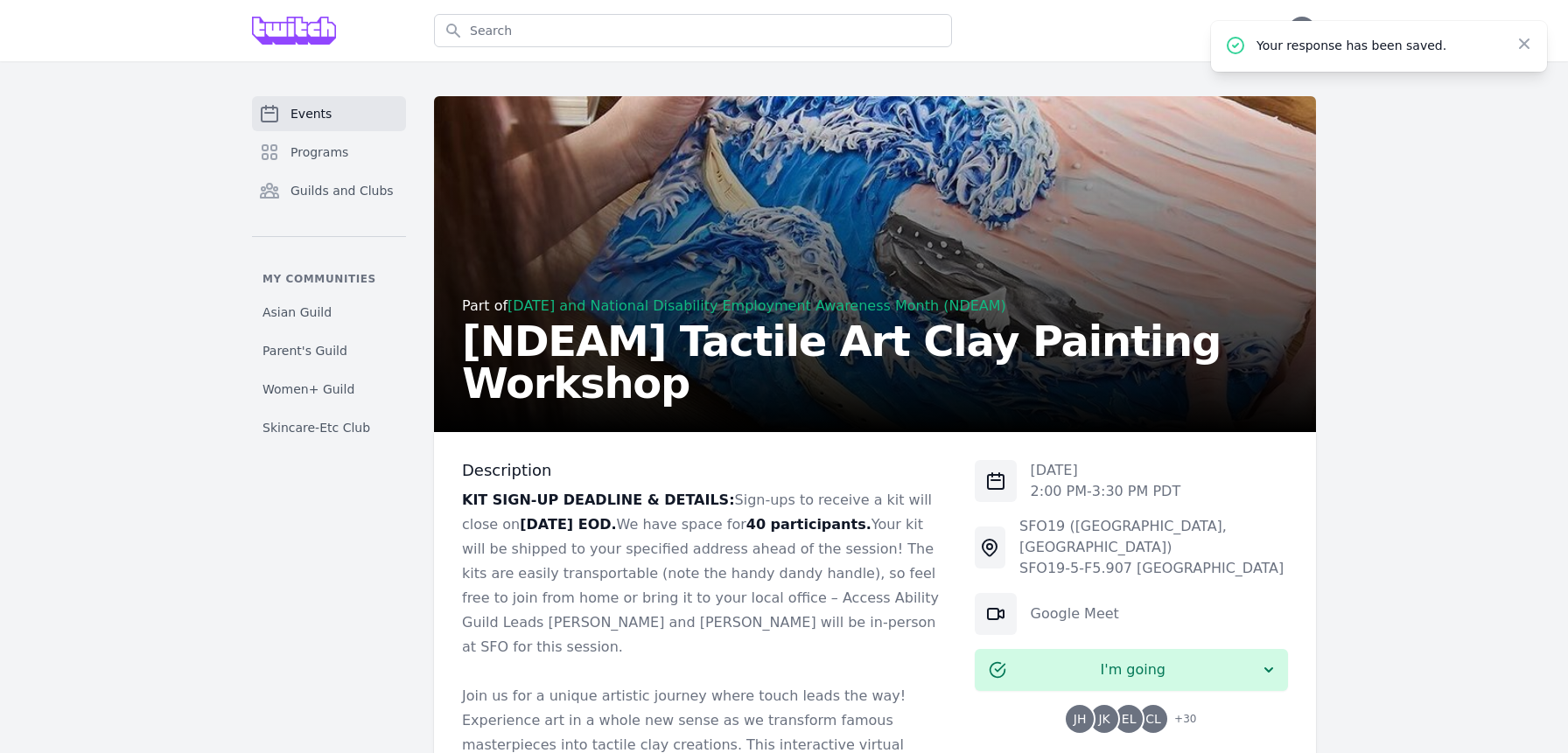
click at [322, 122] on span "Events" at bounding box center [311, 113] width 41 height 18
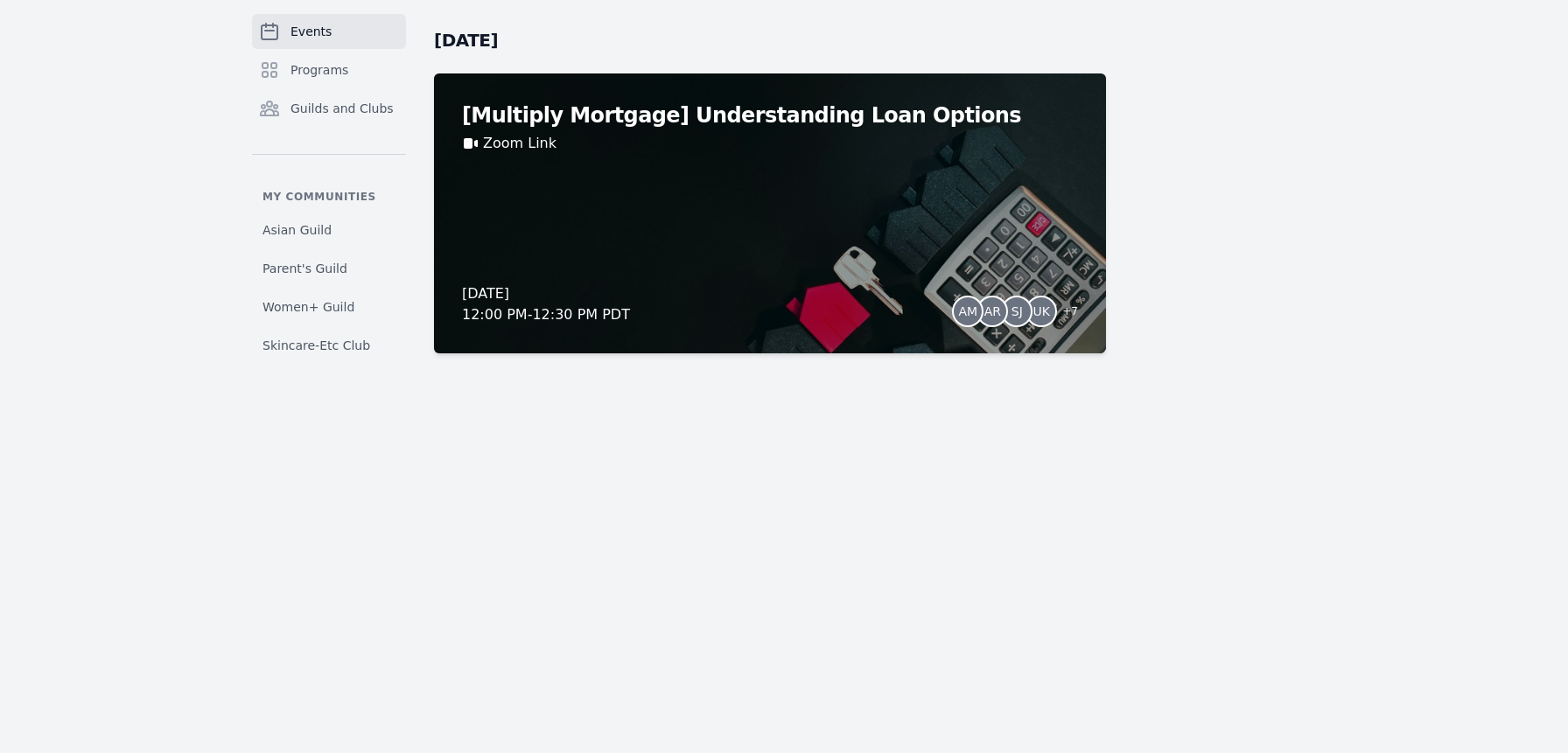
scroll to position [15053, 0]
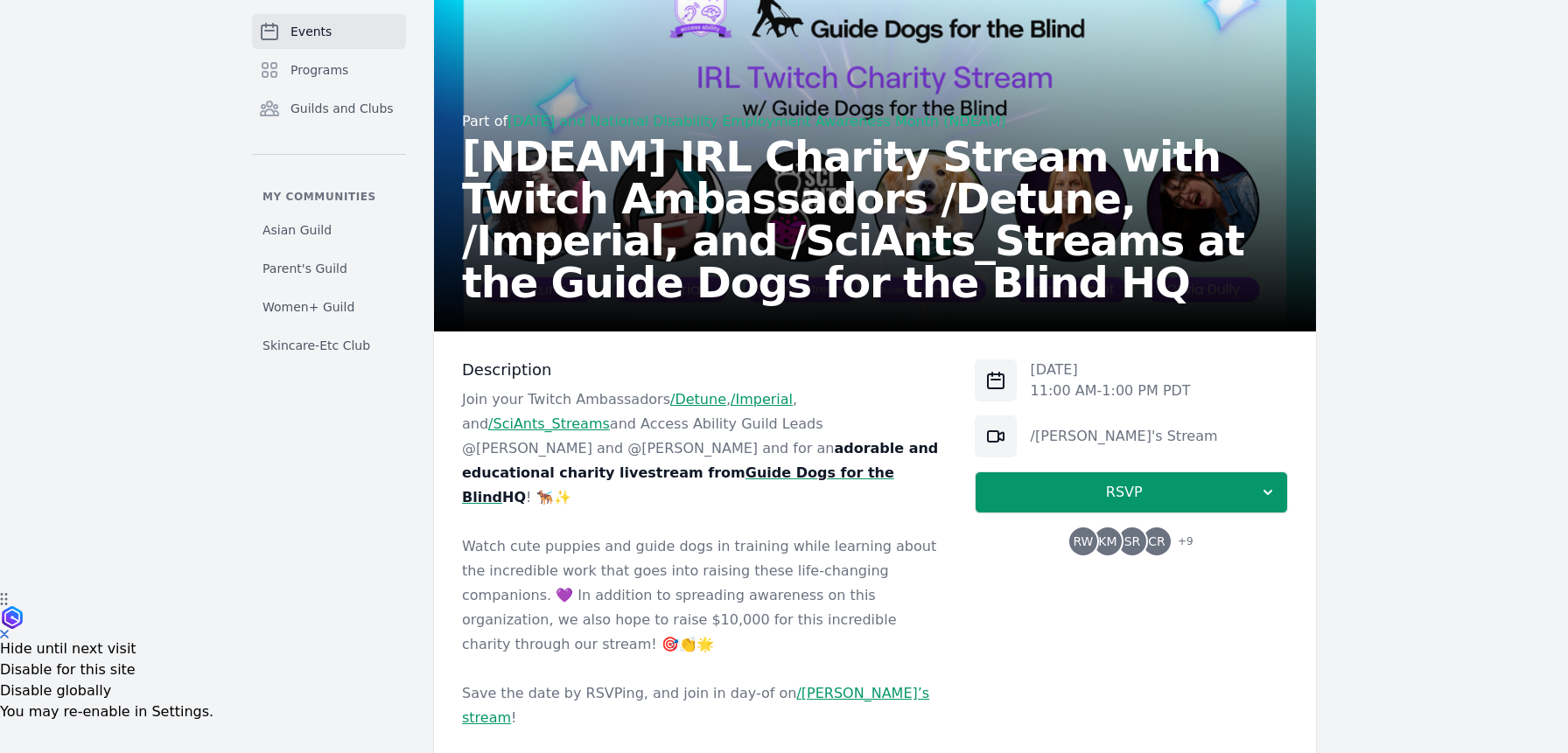
scroll to position [165, 0]
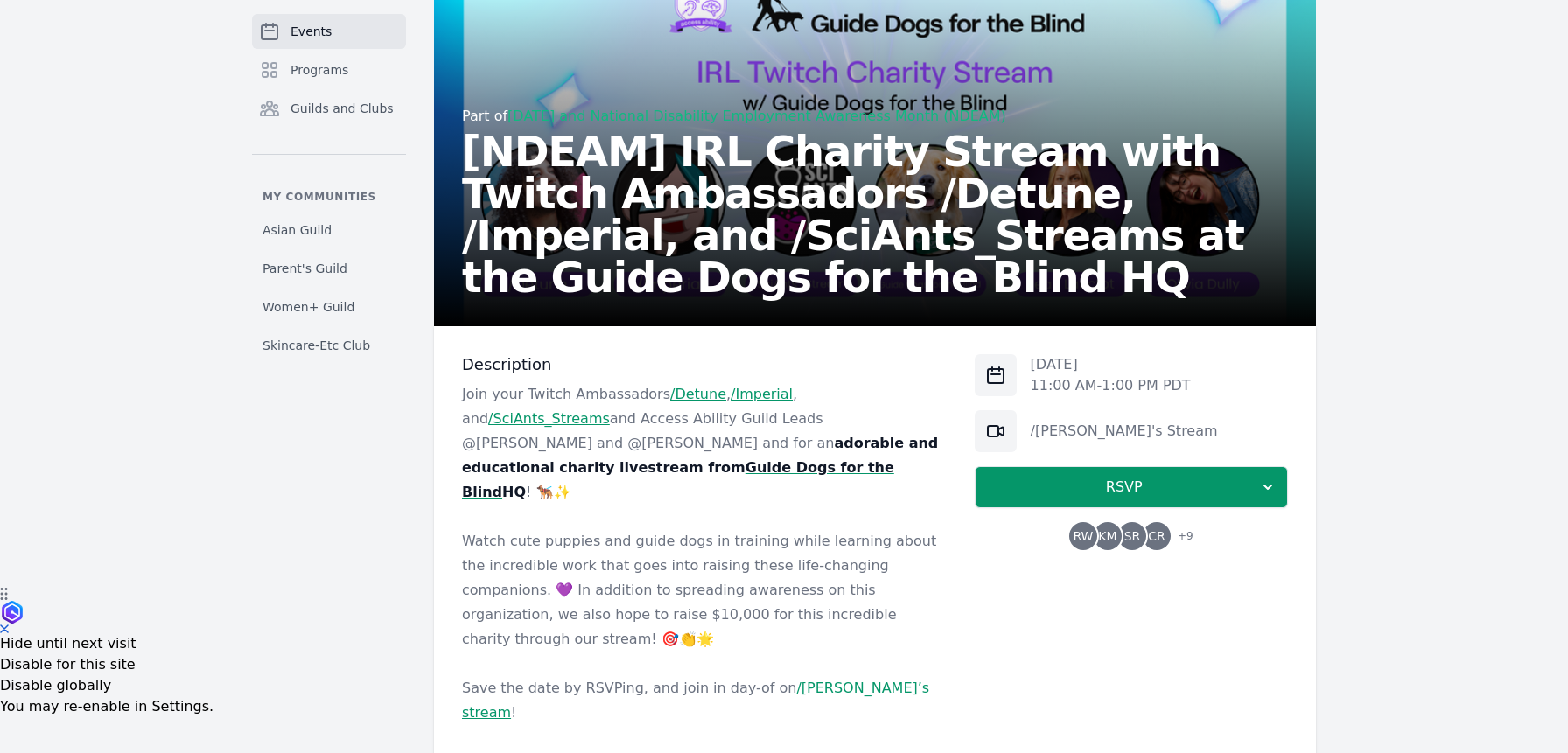
click at [816, 680] on link "/[PERSON_NAME]’s stream" at bounding box center [696, 700] width 467 height 41
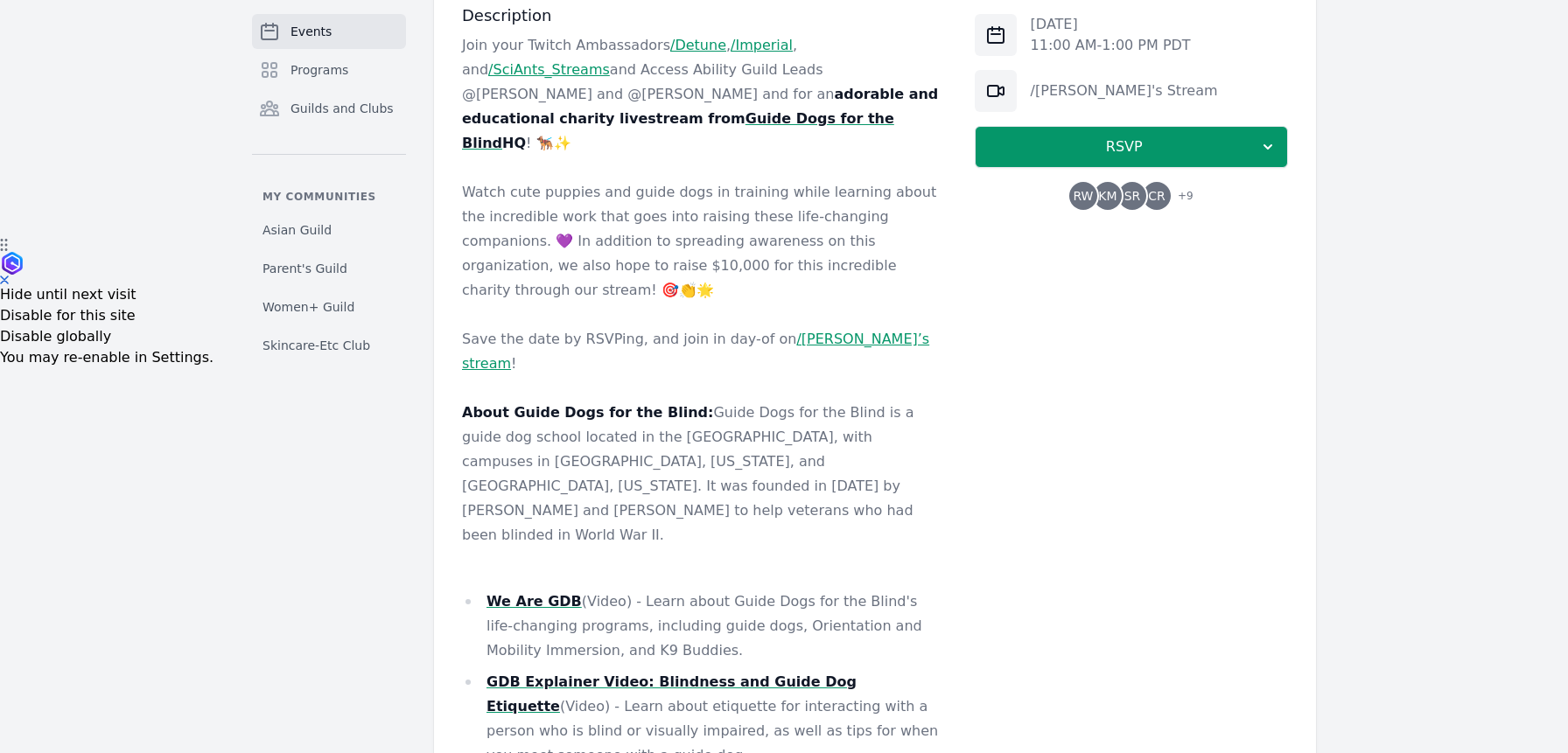
scroll to position [518, 0]
